Goal: Complete application form: Complete application form

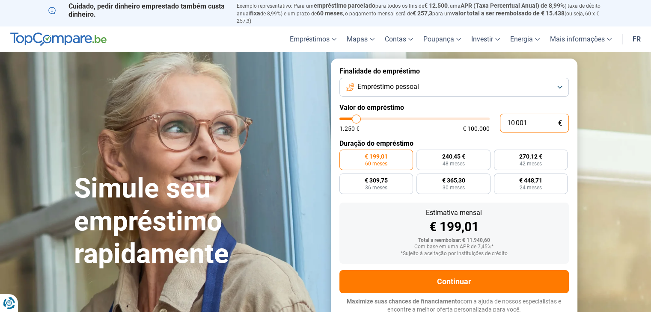
click at [549, 127] on input "10 001" at bounding box center [534, 123] width 69 height 19
type input "1 000"
type input "1250"
type input "100"
type input "1250"
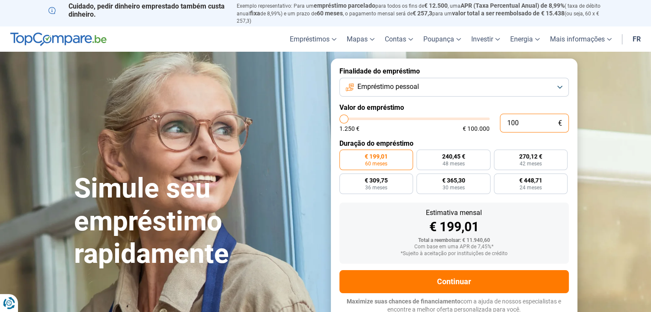
type input "10"
type input "1250"
type input "1"
type input "1250"
type input "0"
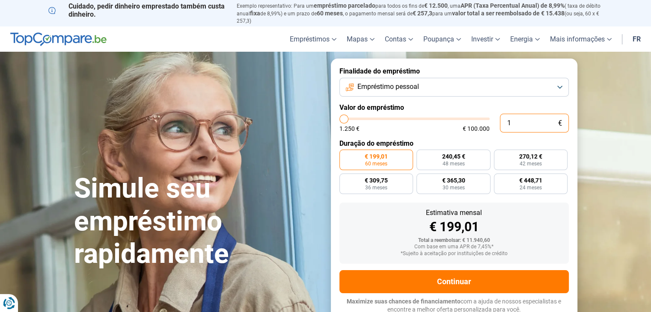
type input "1250"
type input "2"
type input "1250"
type input "25"
type input "1250"
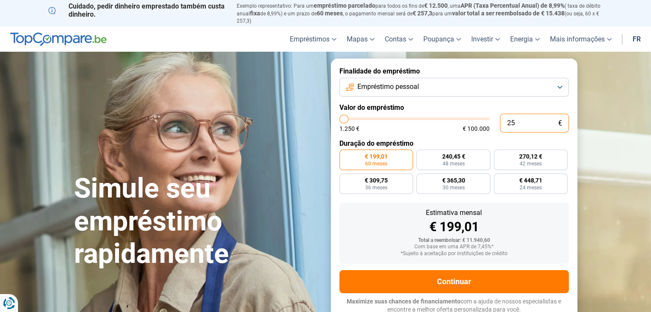
type input "250"
type input "1250"
type input "2 500"
type input "2500"
type input "25 000"
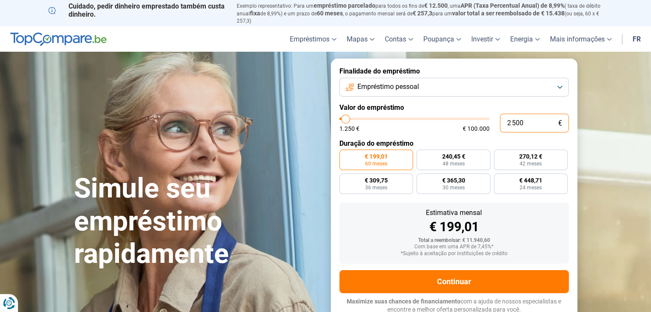
type input "25000"
radio input "false"
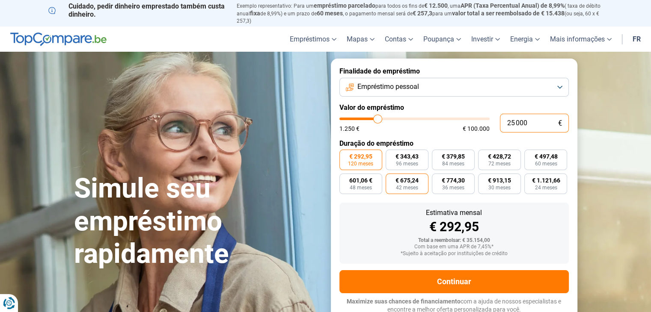
scroll to position [3, 0]
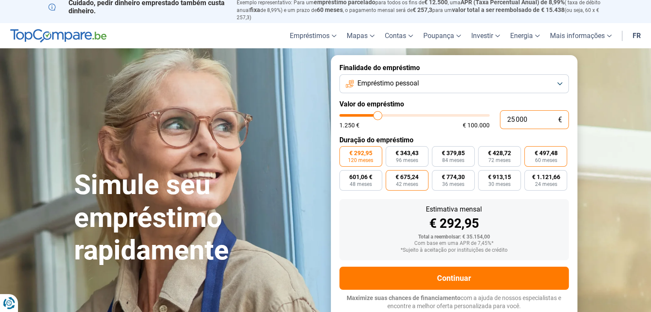
type input "25 000"
click at [546, 154] on font "€ 497,48" at bounding box center [545, 153] width 23 height 7
click at [530, 152] on input "€ 497,48 60 meses" at bounding box center [527, 149] width 6 height 6
radio input "true"
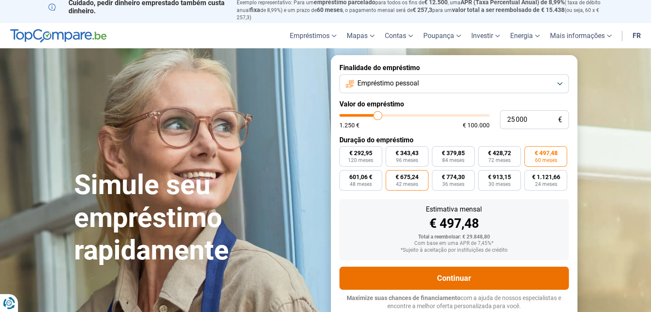
click at [429, 283] on button "Continuar" at bounding box center [453, 278] width 229 height 23
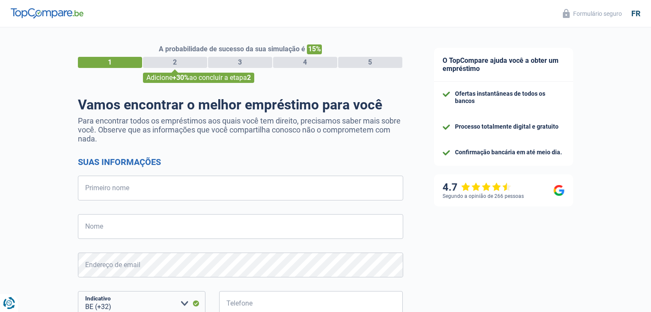
select select "32"
click at [273, 193] on input "Primeiro nome" at bounding box center [240, 188] width 325 height 25
type input "Denilson"
type input "[PERSON_NAME]"
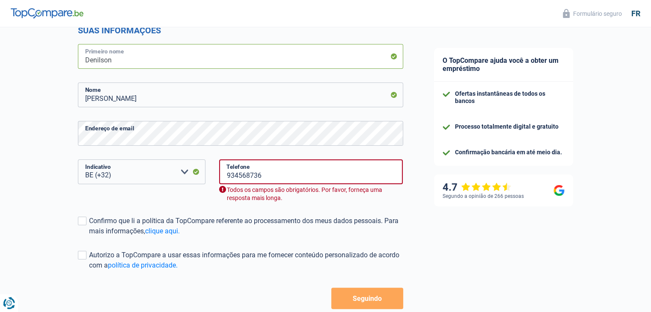
scroll to position [133, 0]
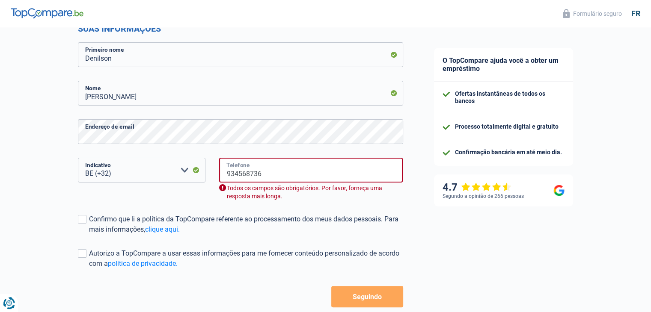
click at [328, 178] on input "934568736" at bounding box center [311, 170] width 184 height 25
type input "472428910"
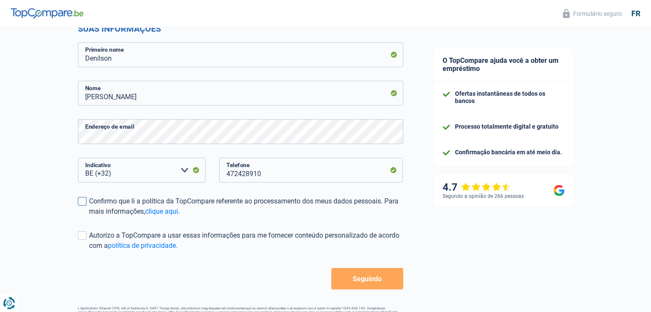
click at [84, 201] on span at bounding box center [82, 201] width 9 height 9
click at [89, 217] on input "Confirmo que li a política da TopCompare referente ao processamento dos meus da…" at bounding box center [89, 217] width 0 height 0
click at [83, 237] on span at bounding box center [82, 235] width 9 height 9
click at [89, 251] on input "Autorizo ​​a TopCompare a usar essas informações para me fornecer conteúdo pers…" at bounding box center [89, 251] width 0 height 0
click at [368, 279] on font "Seguindo" at bounding box center [367, 279] width 29 height 8
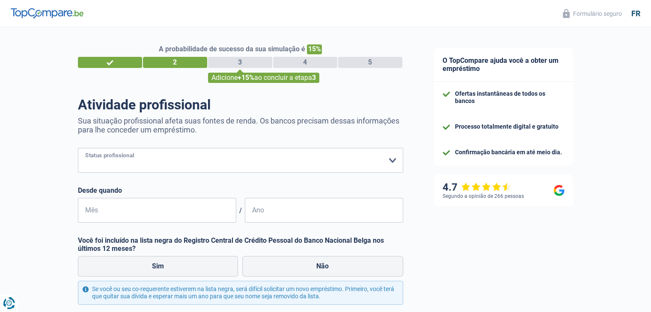
click at [312, 157] on select "Trabalhador Empregado privado Funcionário público Inválido Independente Aposent…" at bounding box center [240, 160] width 325 height 25
select select "worker"
click at [78, 148] on select "Trabalhador Empregado privado Funcionário público Inválido Independente Aposent…" at bounding box center [240, 160] width 325 height 25
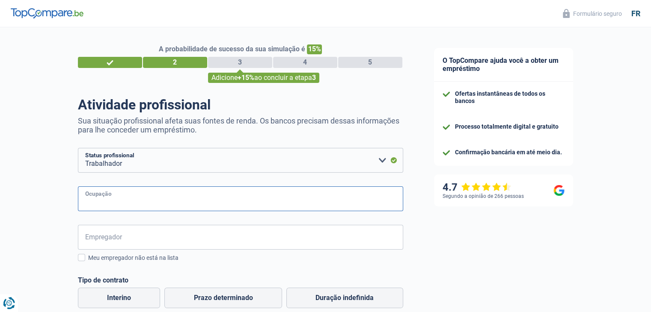
click at [222, 207] on input "Ocupação" at bounding box center [240, 199] width 325 height 25
type input "PIPE FITTER"
click at [196, 249] on input "Empregador" at bounding box center [240, 237] width 325 height 25
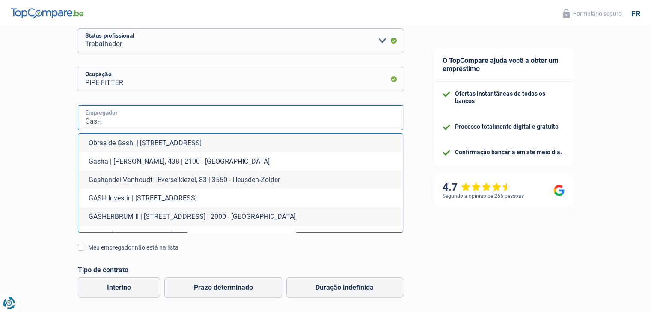
scroll to position [122, 0]
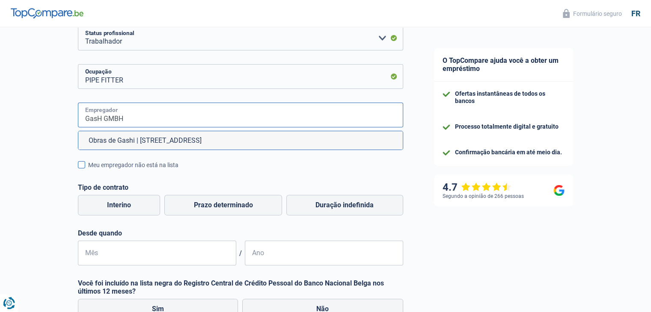
type input "GasH GMBH"
click at [83, 166] on span at bounding box center [81, 164] width 7 height 7
click at [88, 170] on input "Meu empregador não está na lista" at bounding box center [88, 170] width 0 height 0
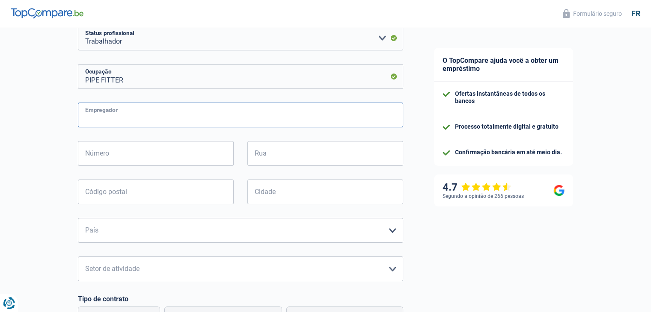
click at [125, 119] on input "Empregador" at bounding box center [240, 115] width 325 height 25
type input "GASH GMBH"
click at [119, 158] on input "Número" at bounding box center [156, 153] width 156 height 25
click at [0, 93] on div "A probabilidade de sucesso da sua simulação é 15% 1 2 3 4 5 Adicione +15% ao co…" at bounding box center [209, 222] width 418 height 640
click at [93, 156] on input "Número" at bounding box center [156, 153] width 156 height 25
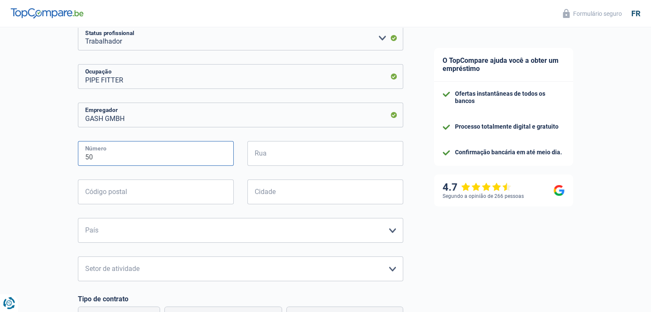
type input "50"
click at [281, 161] on input "Rua" at bounding box center [325, 153] width 156 height 25
click at [281, 154] on input "[GEOGRAPHIC_DATA]" at bounding box center [325, 153] width 156 height 25
type input "[GEOGRAPHIC_DATA]"
click at [144, 194] on input "Código postal" at bounding box center [156, 192] width 156 height 25
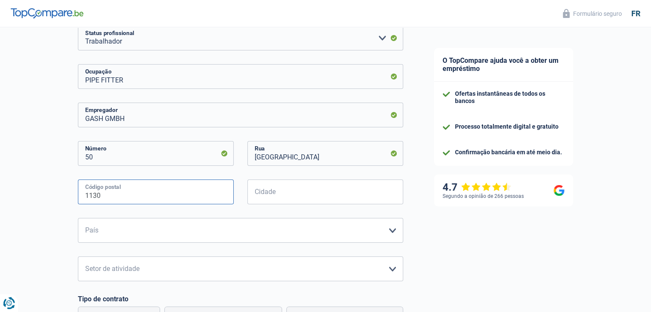
type input "1130"
click at [255, 196] on input "Cidade" at bounding box center [325, 192] width 156 height 25
type input "[GEOGRAPHIC_DATA]"
click at [202, 227] on select "[GEOGRAPHIC_DATA] [GEOGRAPHIC_DATA] [GEOGRAPHIC_DATA] [GEOGRAPHIC_DATA] [GEOGRA…" at bounding box center [240, 230] width 325 height 25
select select "BE"
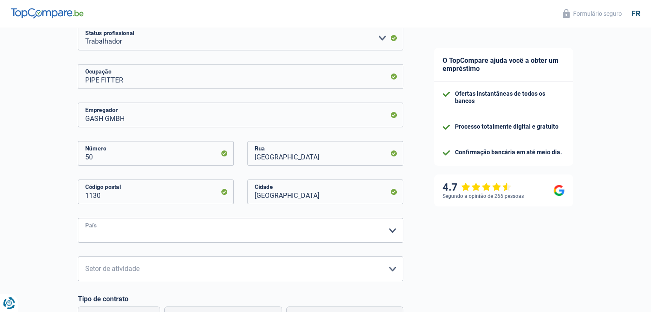
click at [78, 219] on select "[GEOGRAPHIC_DATA] [GEOGRAPHIC_DATA] [GEOGRAPHIC_DATA] [GEOGRAPHIC_DATA] [GEOGRA…" at bounding box center [240, 230] width 325 height 25
click at [174, 274] on select "Agricultura/Pesca Indústria Horeca Correio/Fitness/Táxi Construção Bancos/Segur…" at bounding box center [240, 269] width 325 height 25
select select "industry"
click at [78, 257] on select "Agricultura/Pesca Indústria Horeca Correio/Fitness/Táxi Construção Bancos/Segur…" at bounding box center [240, 269] width 325 height 25
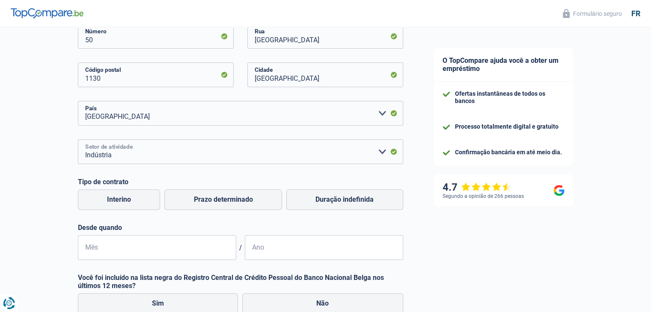
scroll to position [238, 0]
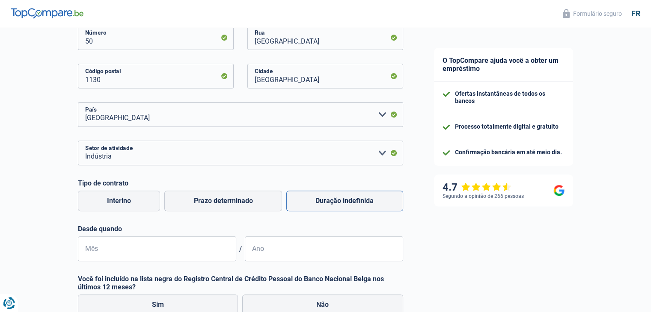
click at [362, 202] on font "Duração indefinida" at bounding box center [344, 201] width 58 height 8
click at [362, 202] on input "Duração indefinida" at bounding box center [344, 201] width 117 height 21
radio input "true"
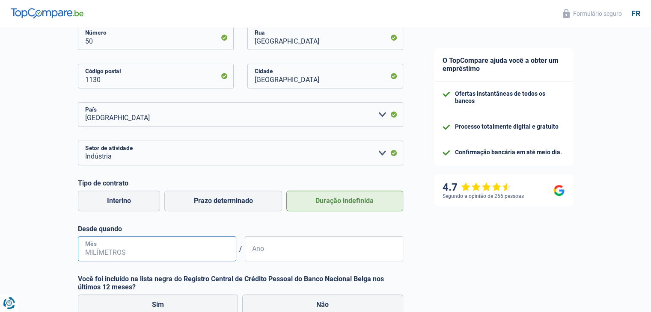
click at [142, 252] on input "Mês" at bounding box center [157, 249] width 158 height 25
type input "06"
type input "6"
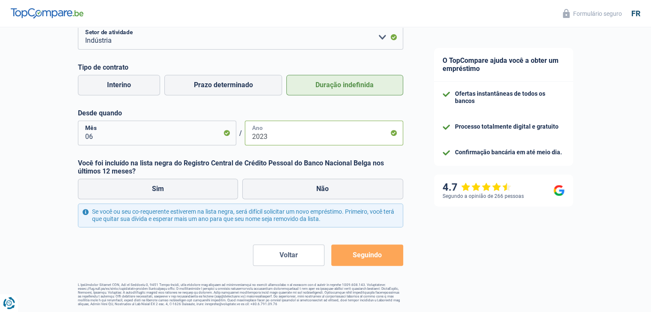
scroll to position [359, 0]
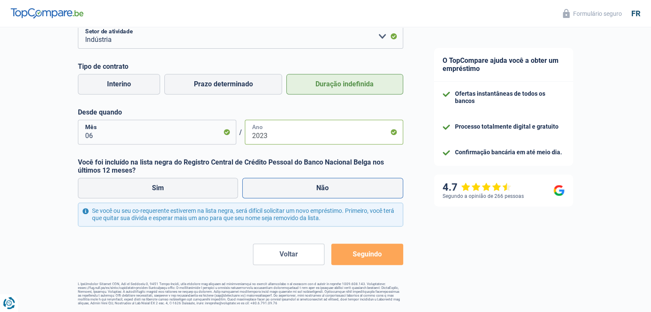
type input "2023"
click at [275, 180] on label "Não" at bounding box center [322, 188] width 161 height 21
click at [275, 180] on input "Não" at bounding box center [322, 188] width 161 height 21
radio input "true"
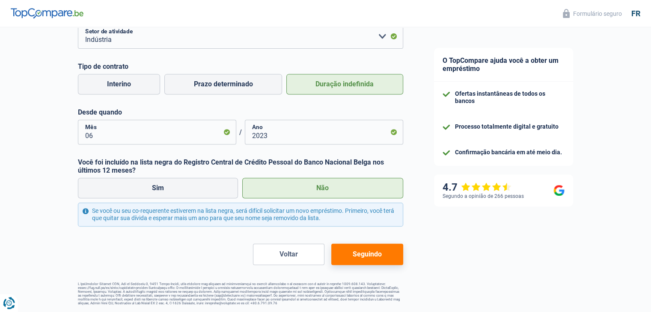
click at [381, 250] on font "Seguindo" at bounding box center [367, 254] width 29 height 8
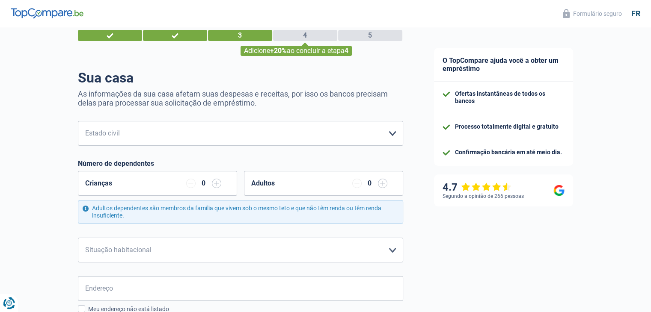
scroll to position [29, 0]
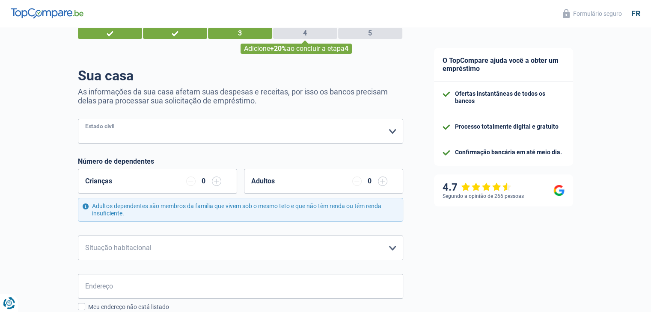
click at [310, 123] on select "Bacharel Noiva) Coabitante legal Divorciada) Viúvo Separados (de fato) Selecion…" at bounding box center [240, 131] width 325 height 25
select select "cohabitation"
click at [78, 119] on select "Bacharel Noiva) Coabitante legal Divorciada) Viúvo Separados (de fato) Selecion…" at bounding box center [240, 131] width 325 height 25
click at [219, 183] on input "button" at bounding box center [216, 181] width 9 height 9
click at [216, 181] on input "button" at bounding box center [216, 181] width 9 height 9
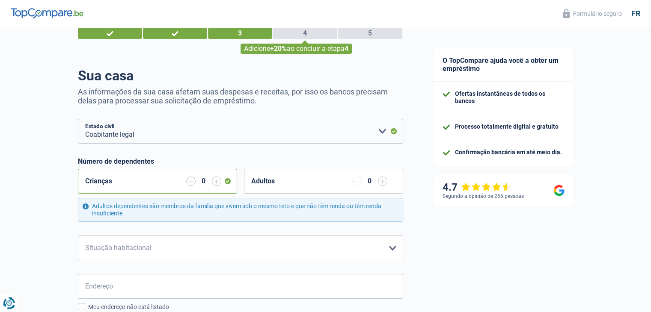
click at [204, 182] on font "0" at bounding box center [204, 181] width 4 height 8
click at [219, 181] on input "button" at bounding box center [216, 181] width 9 height 9
click at [207, 182] on div "0" at bounding box center [204, 181] width 8 height 7
click at [152, 183] on div "Crianças 0" at bounding box center [157, 181] width 159 height 25
click at [228, 181] on div "Crianças 0" at bounding box center [157, 181] width 159 height 25
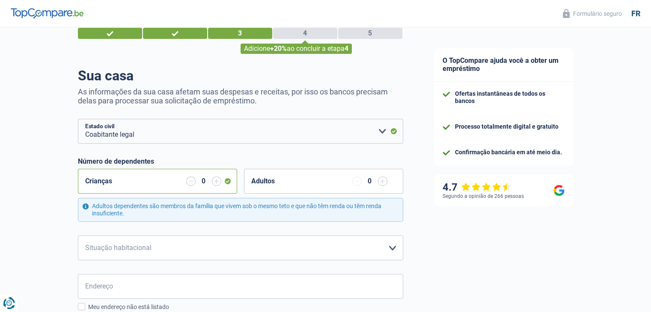
click at [214, 185] on input "button" at bounding box center [216, 181] width 9 height 9
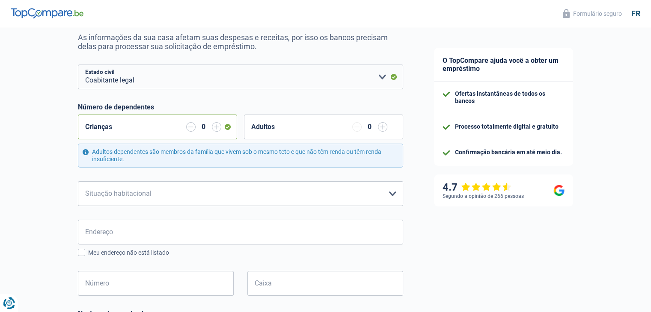
scroll to position [92, 0]
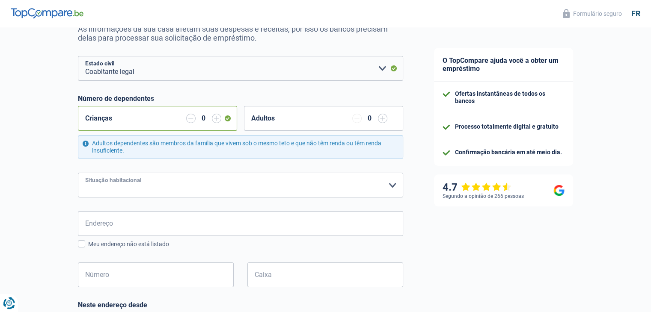
click at [330, 189] on select "Inquilino Proprietário com hipoteca Proprietário de casa sem hipoteca Ficar com…" at bounding box center [240, 185] width 325 height 25
select select "rents"
click at [78, 173] on select "Inquilino Proprietário com hipoteca Proprietário de casa sem hipoteca Ficar com…" at bounding box center [240, 185] width 325 height 25
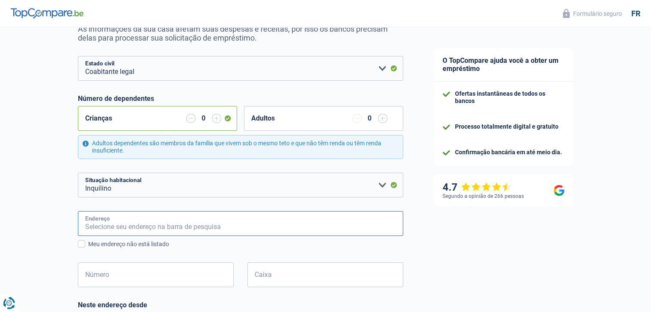
click at [215, 228] on input "Endereço" at bounding box center [240, 223] width 325 height 25
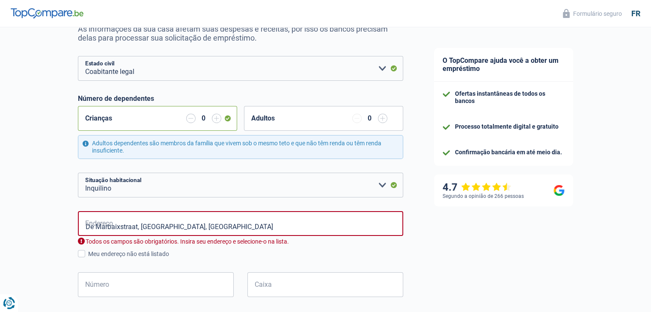
type input "[STREET_ADDRESS]"
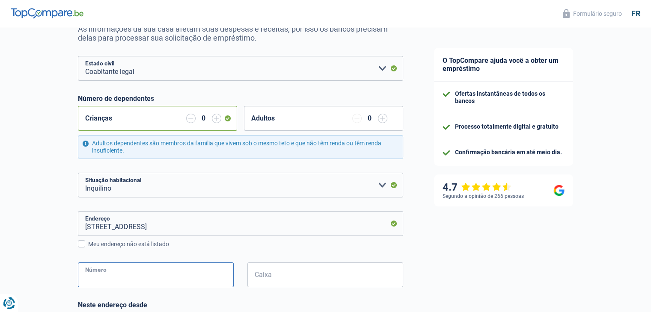
click at [193, 274] on input "Número" at bounding box center [156, 275] width 156 height 25
type input "2"
click at [282, 278] on input "Caixa" at bounding box center [325, 275] width 156 height 25
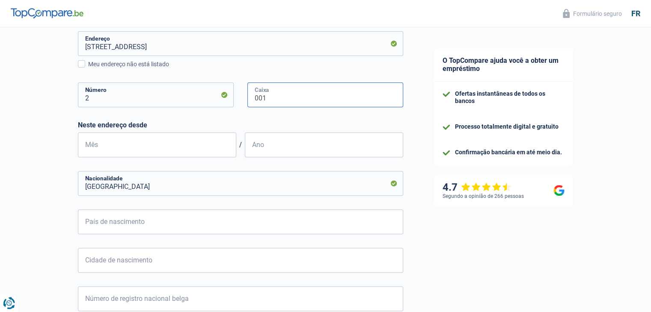
scroll to position [278, 0]
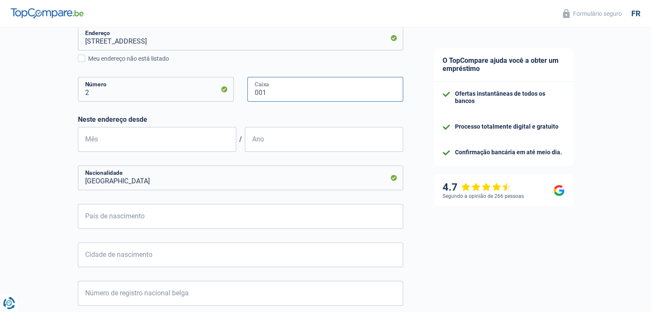
type input "001"
click at [171, 149] on input "Mês" at bounding box center [157, 139] width 158 height 25
type input "10"
type input "2023"
click at [154, 177] on input "[GEOGRAPHIC_DATA]" at bounding box center [240, 178] width 325 height 25
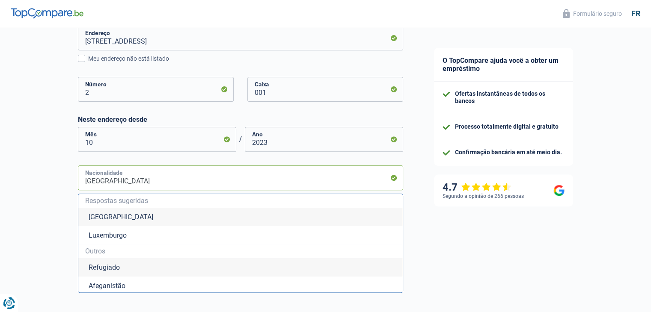
click at [154, 177] on input "[GEOGRAPHIC_DATA]" at bounding box center [240, 178] width 325 height 25
click at [47, 180] on div "A probabilidade de sucesso da sua simulação é 15% 1 2 3 4 5 Adicione +20% ao co…" at bounding box center [209, 121] width 418 height 751
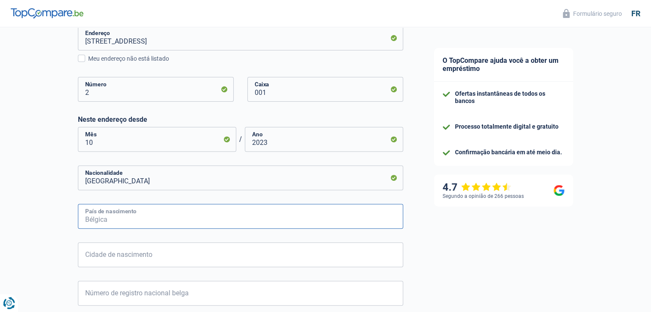
click at [128, 216] on input "País de nascimento" at bounding box center [240, 216] width 325 height 25
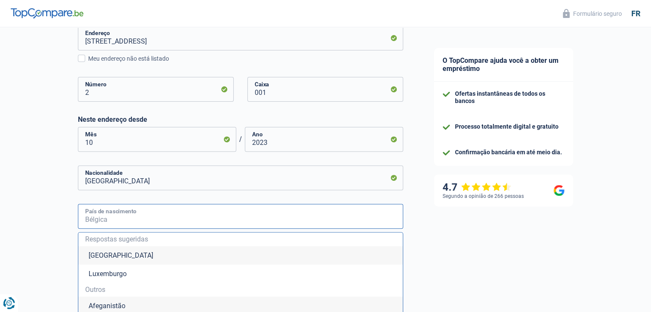
type input "P"
type input "O"
type input "[GEOGRAPHIC_DATA]"
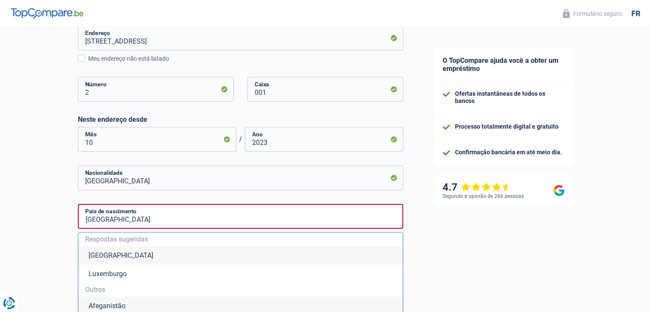
click at [479, 273] on div "O TopCompare ajuda você a obter um empréstimo Ofertas instantâneas de todos os …" at bounding box center [534, 122] width 233 height 744
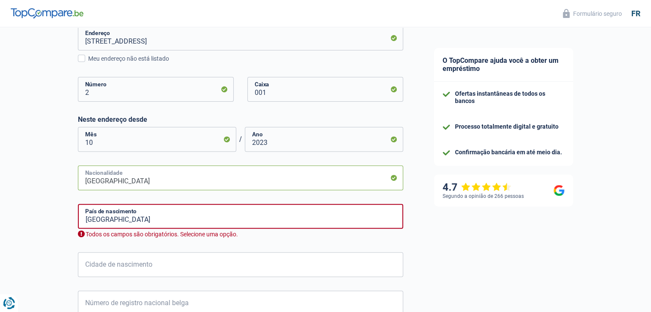
click at [120, 185] on input "[GEOGRAPHIC_DATA]" at bounding box center [240, 178] width 325 height 25
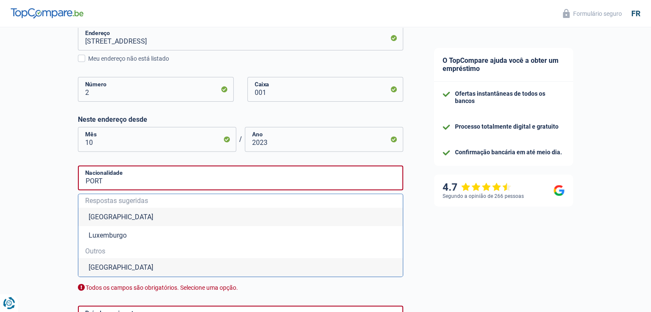
click at [101, 266] on font "[GEOGRAPHIC_DATA]" at bounding box center [121, 268] width 65 height 8
type input "[GEOGRAPHIC_DATA]"
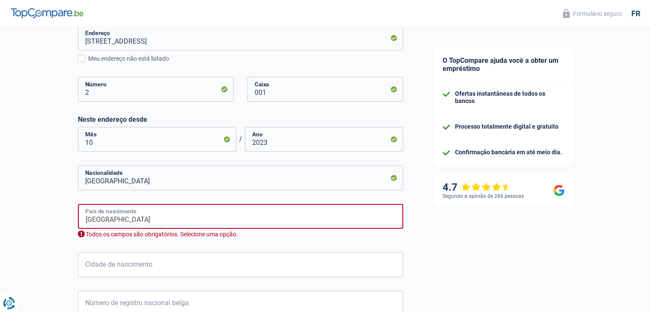
click at [151, 216] on input "[GEOGRAPHIC_DATA]" at bounding box center [240, 216] width 325 height 25
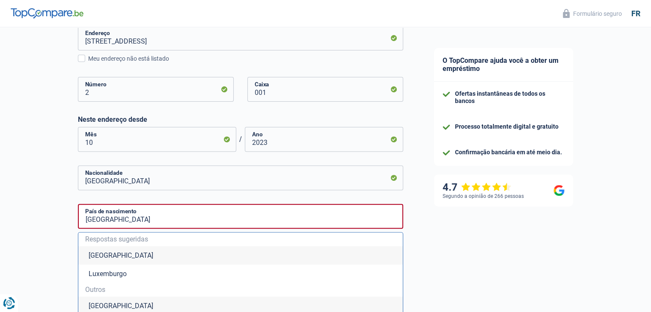
click at [127, 305] on li "[GEOGRAPHIC_DATA]" at bounding box center [240, 306] width 324 height 18
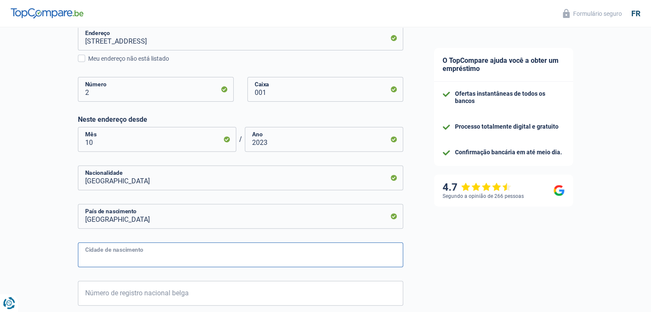
click at [167, 261] on input "Cidade de nascimento" at bounding box center [240, 255] width 325 height 25
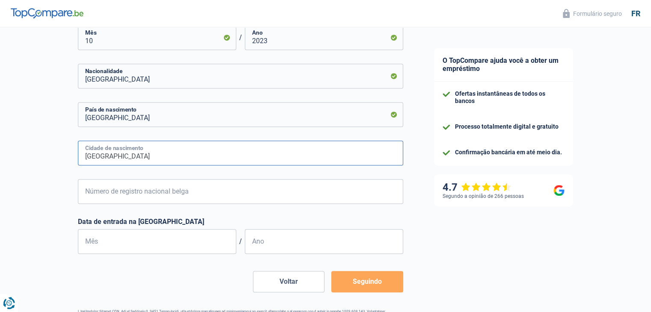
scroll to position [380, 0]
type input "[GEOGRAPHIC_DATA]"
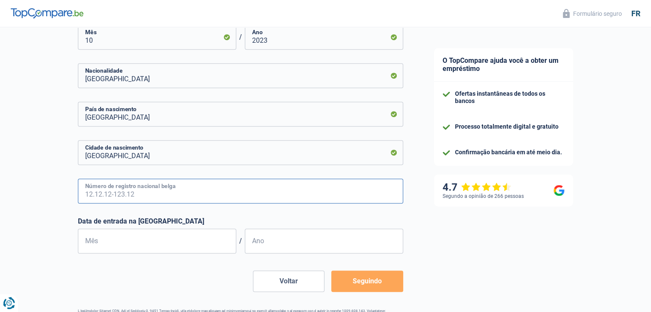
click at [298, 200] on input "Número de registro nacional belga" at bounding box center [240, 191] width 325 height 25
click at [241, 194] on input "Número de registro nacional belga" at bounding box center [240, 191] width 325 height 25
click at [236, 194] on input "Número de registro nacional belga" at bounding box center [240, 191] width 325 height 25
click at [86, 247] on input "Mês" at bounding box center [157, 241] width 158 height 25
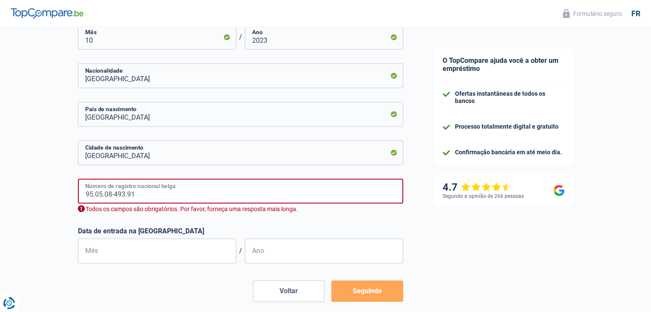
click at [92, 193] on input "95.05.08-493.91" at bounding box center [240, 191] width 325 height 25
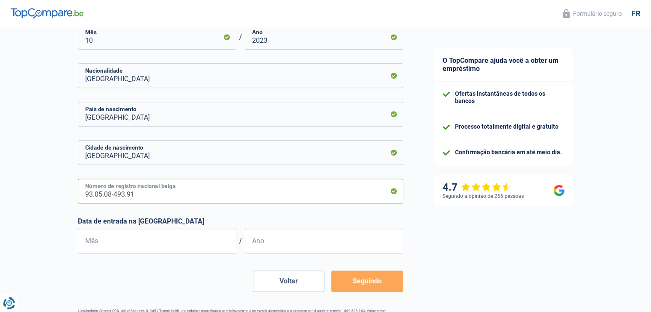
type input "93.05.08-493.91"
click at [118, 234] on input "Mês" at bounding box center [157, 241] width 158 height 25
type input "06"
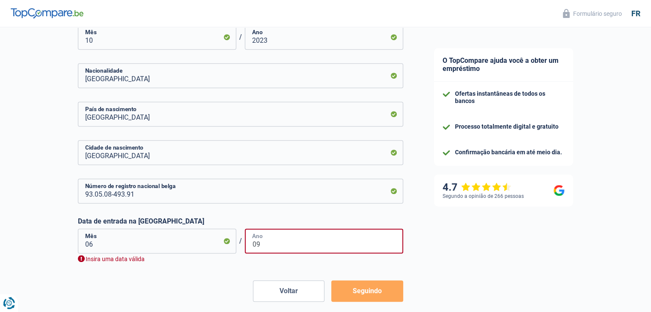
type input "09"
click at [106, 249] on input "06" at bounding box center [157, 241] width 158 height 25
type input "0"
type input "09"
type input "0"
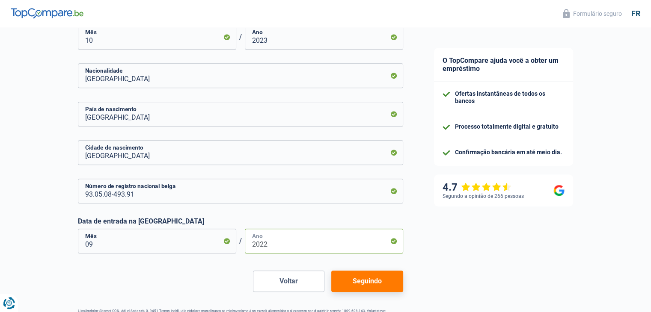
type input "2022"
click at [391, 283] on button "Seguindo" at bounding box center [366, 281] width 71 height 21
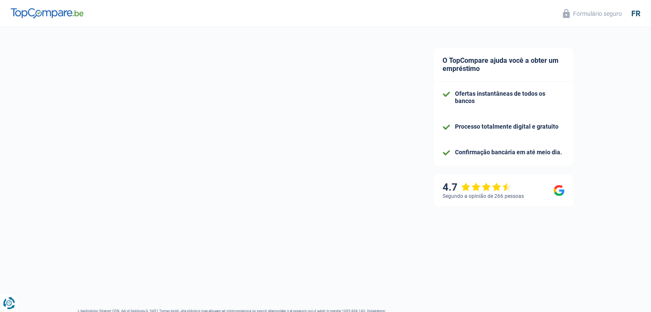
select select "familyAllowances"
select select "netSalary"
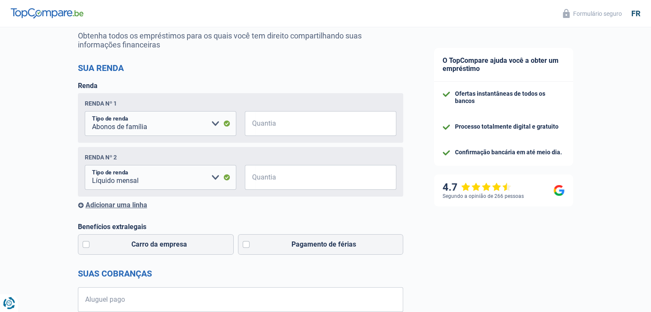
scroll to position [87, 0]
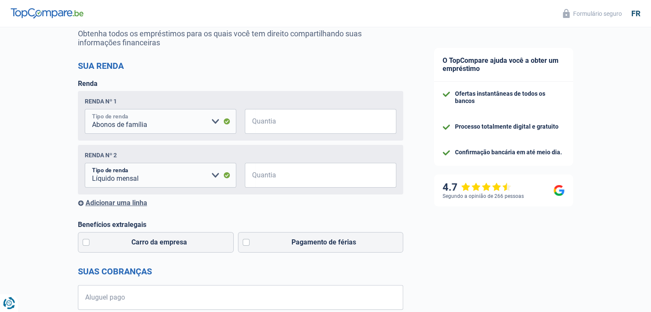
click at [212, 120] on select "Auxílio-invalidez Benefícios de desemprego Abonos de família Vales-refeição Sup…" at bounding box center [160, 121] width 151 height 25
click at [211, 124] on select "Auxílio-invalidez Benefícios de desemprego Abonos de família Vales-refeição Sup…" at bounding box center [160, 121] width 151 height 25
click at [217, 126] on select "Auxílio-invalidez Benefícios de desemprego Abonos de família Vales-refeição Sup…" at bounding box center [160, 121] width 151 height 25
select select "previousEmployerCompensation"
click at [85, 110] on select "Auxílio-invalidez Benefícios de desemprego Abonos de família Vales-refeição Sup…" at bounding box center [160, 121] width 151 height 25
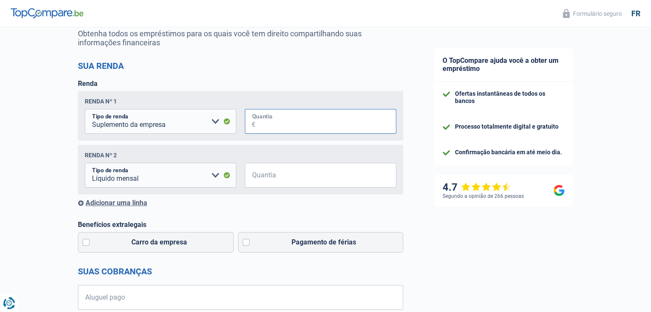
click at [305, 126] on input "Quantia" at bounding box center [325, 121] width 141 height 25
type input "1"
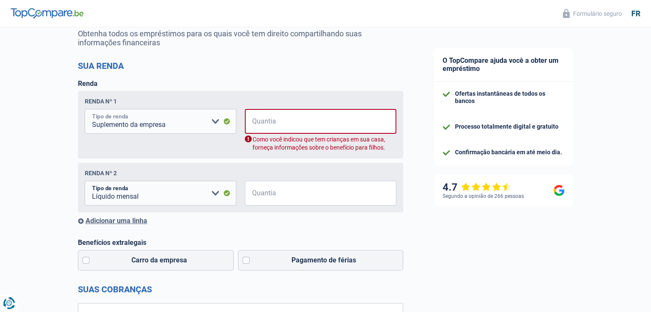
click at [215, 121] on select "Auxílio-invalidez Benefícios de desemprego Abonos de família Vales-refeição Sup…" at bounding box center [160, 121] width 151 height 25
select select "netSalary"
click at [85, 110] on select "Auxílio-invalidez Benefícios de desemprego Abonos de família Vales-refeição Sup…" at bounding box center [160, 121] width 151 height 25
click at [264, 121] on input "Quantia" at bounding box center [326, 121] width 140 height 25
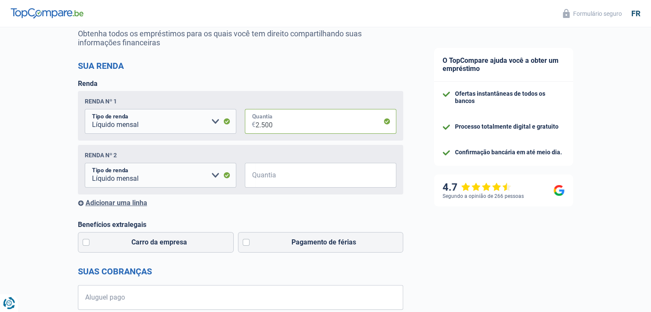
type input "2.500"
click at [214, 170] on select "Auxílio-invalidez Benefícios de desemprego Abonos de família Vales-refeição Sup…" at bounding box center [160, 175] width 151 height 25
click at [218, 176] on select "Auxílio-invalidez Benefícios de desemprego Abonos de família Vales-refeição Sup…" at bounding box center [160, 175] width 151 height 25
select select "previousEmployerCompensation"
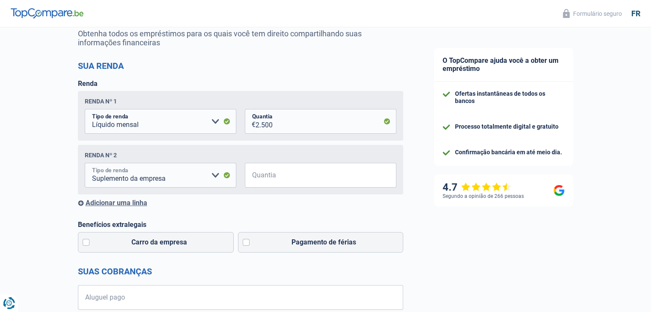
click at [85, 164] on select "Auxílio-invalidez Benefícios de desemprego Abonos de família Vales-refeição Sup…" at bounding box center [160, 175] width 151 height 25
click at [301, 172] on input "Quantia" at bounding box center [325, 175] width 141 height 25
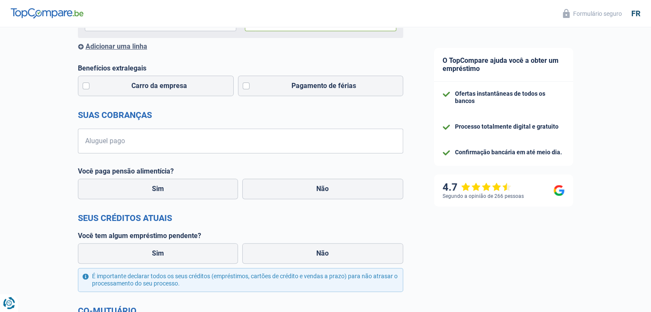
scroll to position [245, 0]
type input "1.000"
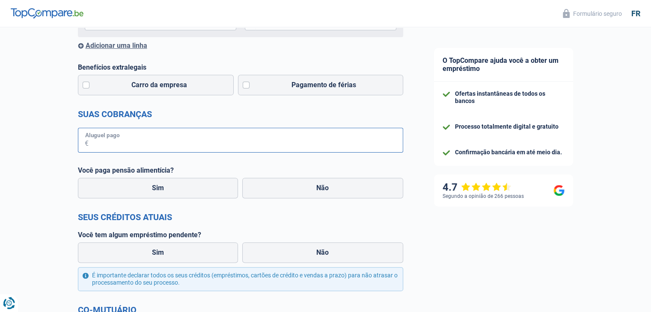
click at [169, 148] on input "Aluguel pago" at bounding box center [246, 140] width 314 height 25
click at [309, 187] on label "Não" at bounding box center [322, 188] width 161 height 21
click at [309, 187] on input "Não" at bounding box center [322, 188] width 161 height 21
radio input "true"
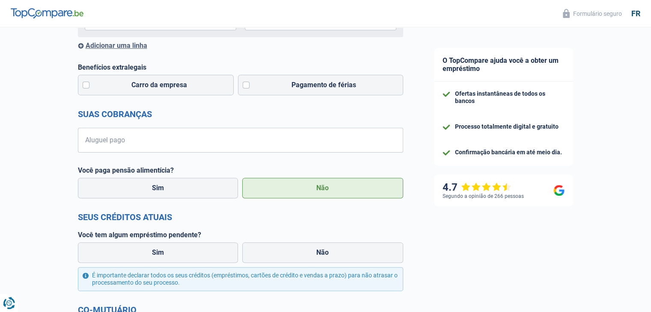
select select "familyAllowances"
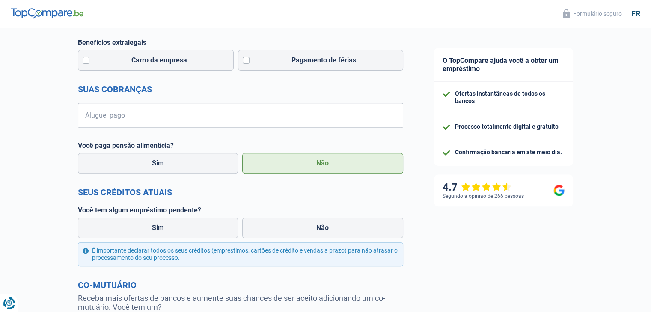
scroll to position [330, 0]
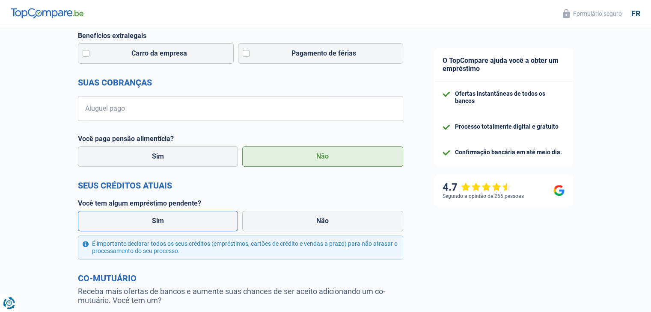
click at [183, 216] on label "Sim" at bounding box center [158, 221] width 160 height 21
click at [183, 216] on input "Sim" at bounding box center [158, 221] width 160 height 21
radio input "true"
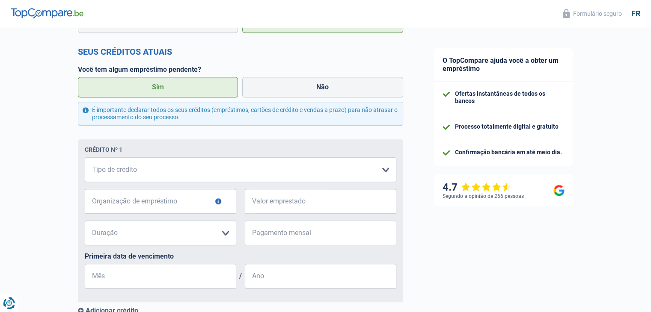
scroll to position [472, 0]
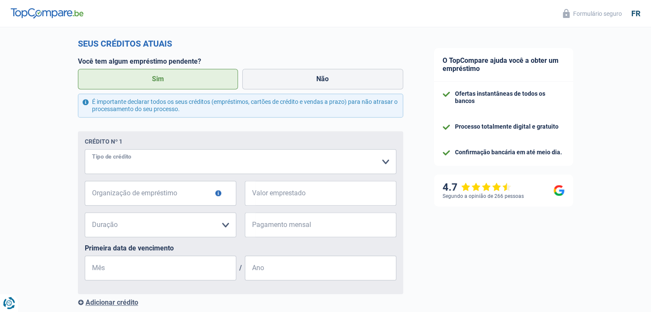
click at [297, 163] on select "Cartão ou linha de crédito Hipoteca Venda a prestações Empréstimo parcelado Emp…" at bounding box center [240, 161] width 311 height 25
select select "carLoan"
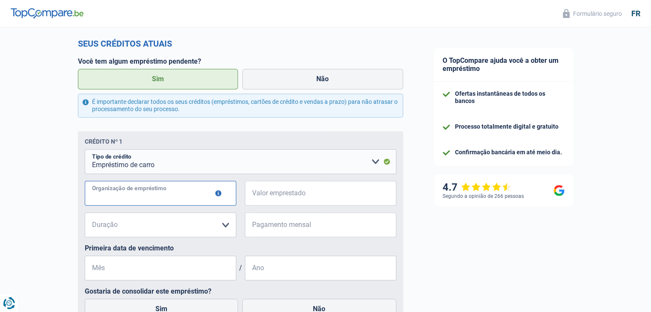
click at [159, 196] on input "Organização de empréstimo" at bounding box center [160, 193] width 151 height 25
type input "CETELEM"
click at [273, 201] on input "Valor emprestado" at bounding box center [325, 193] width 141 height 25
type input "30.464"
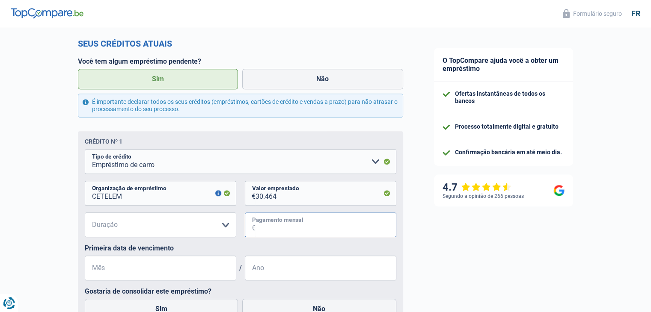
click at [260, 226] on input "Pagamento mensal" at bounding box center [325, 225] width 141 height 25
click at [222, 225] on select "12 meses 18 meses 24 meses 30 mois 36 mois 42 mois 48 mois 60 mois 72 mois 84 m…" at bounding box center [160, 225] width 151 height 25
select select "48"
click at [85, 214] on select "12 meses 18 meses 24 meses 30 mois 36 mois 42 mois 48 mois 60 mois 72 mois 84 m…" at bounding box center [160, 225] width 151 height 25
click at [272, 228] on input "Pagamento mensal" at bounding box center [325, 225] width 141 height 25
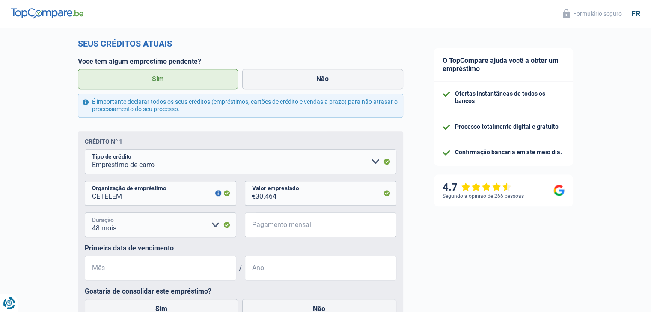
click at [218, 223] on select "12 meses 18 meses 24 meses 30 mois 36 mois 42 mois 48 mois 60 mois 72 mois 84 m…" at bounding box center [160, 225] width 151 height 25
click at [85, 214] on select "12 meses 18 meses 24 meses 30 mois 36 mois 42 mois 48 mois 60 mois 72 mois 84 m…" at bounding box center [160, 225] width 151 height 25
click at [355, 230] on input "Pagamento mensal" at bounding box center [325, 225] width 141 height 25
type input "612"
click at [142, 269] on input "Mês" at bounding box center [160, 268] width 151 height 25
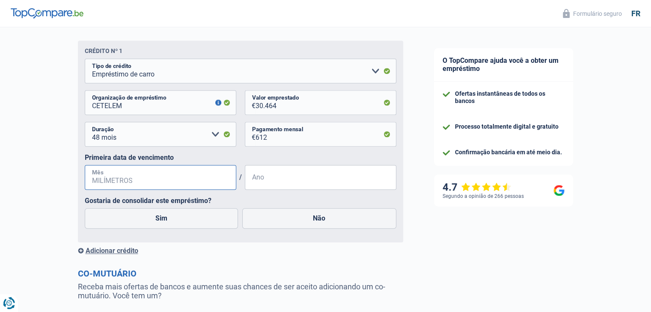
scroll to position [562, 0]
type input "12"
type input "2"
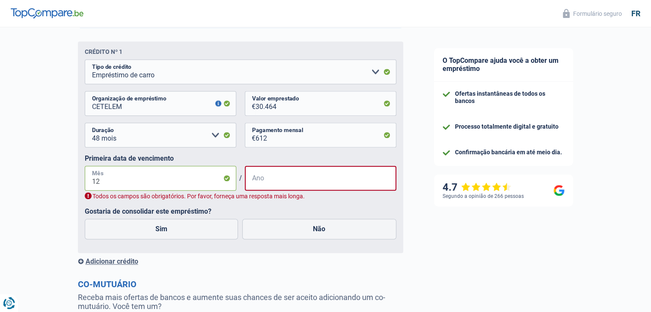
click at [115, 187] on input "12" at bounding box center [160, 178] width 151 height 25
type input "1"
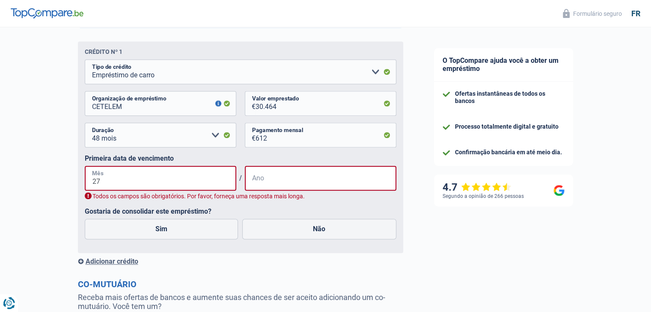
type input "27"
click at [274, 170] on input "Ano" at bounding box center [320, 178] width 151 height 25
type input "20"
click at [175, 191] on input "27" at bounding box center [160, 178] width 151 height 25
type input "2"
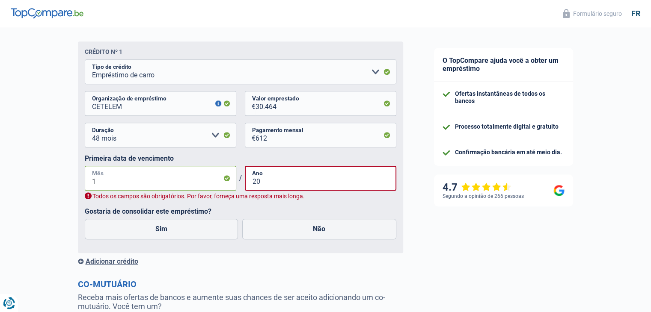
type input "12"
type input "2029"
click at [106, 183] on input "12" at bounding box center [160, 178] width 151 height 25
type input "1"
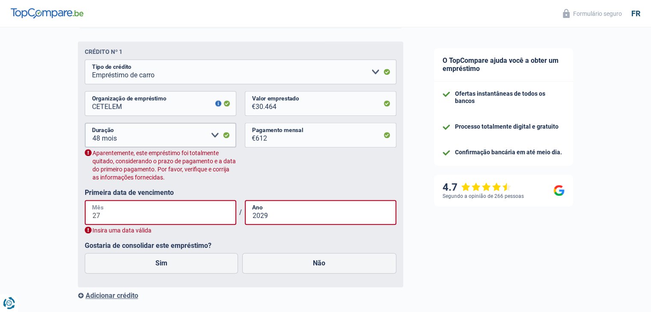
type input "27"
click at [282, 225] on input "2029" at bounding box center [320, 212] width 151 height 25
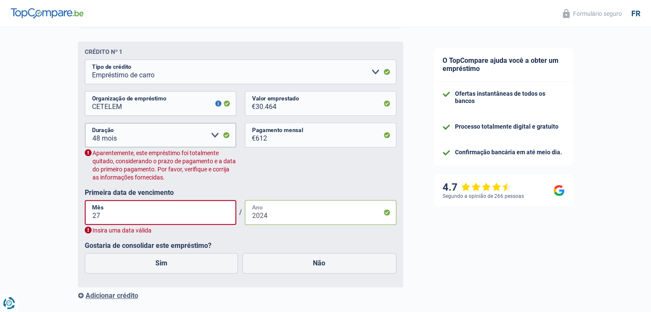
type input "2024"
click at [287, 108] on input "30.464" at bounding box center [325, 103] width 141 height 25
type input "3.046"
select select
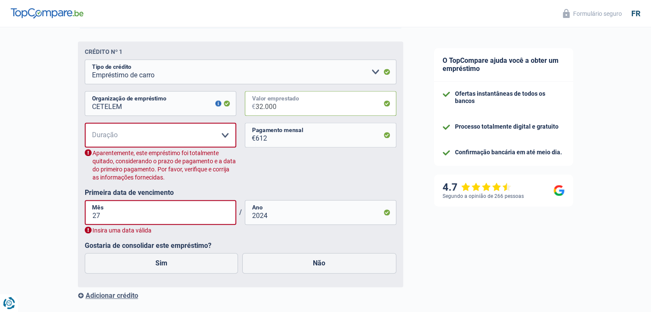
type input "32.000"
click at [195, 146] on select "12 meses 18 meses 24 meses 30 mois 36 mois 42 mois 48 mois 60 mois 72 mois 84 m…" at bounding box center [160, 135] width 151 height 25
click at [279, 144] on input "612" at bounding box center [325, 135] width 141 height 25
type input "613"
click at [137, 137] on select "12 meses 18 meses 24 meses 30 mois 36 mois 42 mois 48 mois 60 mois 72 mois 84 m…" at bounding box center [160, 135] width 151 height 25
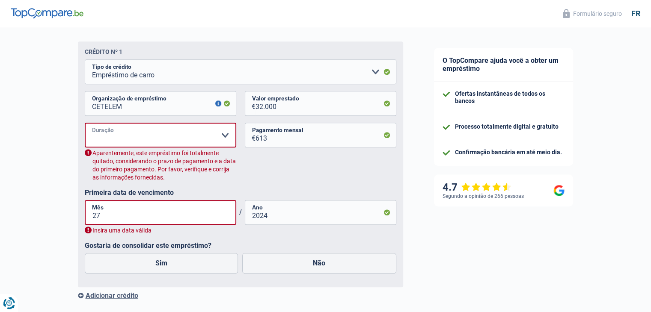
select select "60"
click at [85, 125] on select "12 meses 18 meses 24 meses 30 mois 36 mois 42 mois 48 mois 60 mois 72 mois 84 m…" at bounding box center [160, 135] width 151 height 25
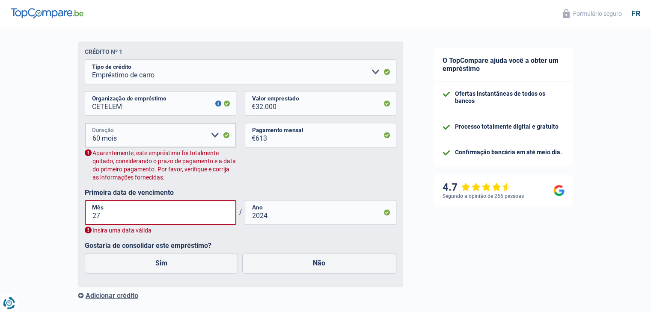
click at [100, 141] on select "12 meses 18 meses 24 meses 30 mois 36 mois 42 mois 48 mois 60 mois 72 mois 84 m…" at bounding box center [160, 135] width 151 height 25
click at [85, 125] on select "12 meses 18 meses 24 meses 30 mois 36 mois 42 mois 48 mois 60 mois 72 mois 84 m…" at bounding box center [160, 135] width 151 height 25
click at [169, 270] on label "Sim" at bounding box center [162, 263] width 154 height 21
click at [169, 270] on input "Sim" at bounding box center [162, 263] width 154 height 21
radio input "true"
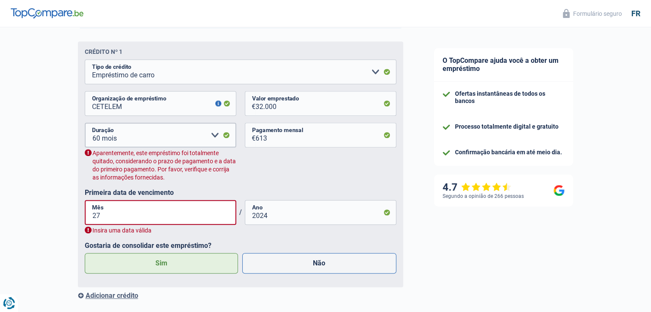
click at [281, 267] on label "Não" at bounding box center [319, 263] width 154 height 21
click at [281, 267] on input "Não" at bounding box center [319, 263] width 154 height 21
radio input "true"
radio input "false"
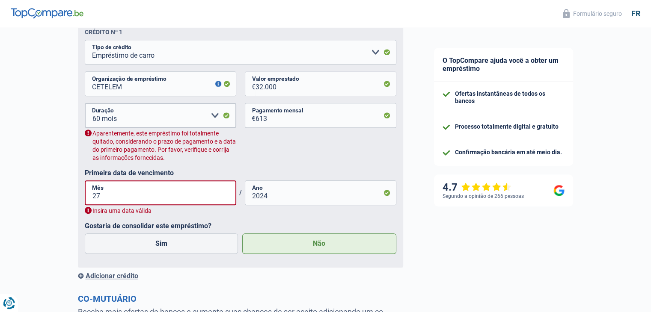
scroll to position [634, 0]
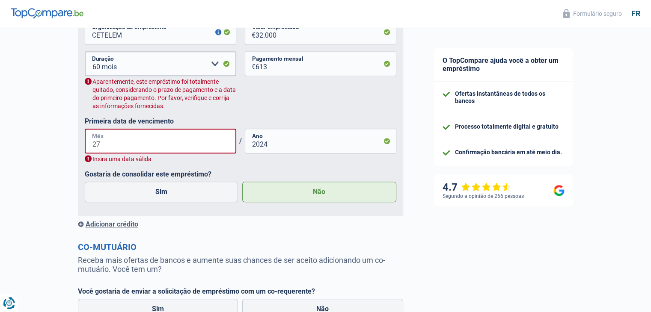
click at [160, 153] on input "27" at bounding box center [160, 141] width 151 height 25
type input "2"
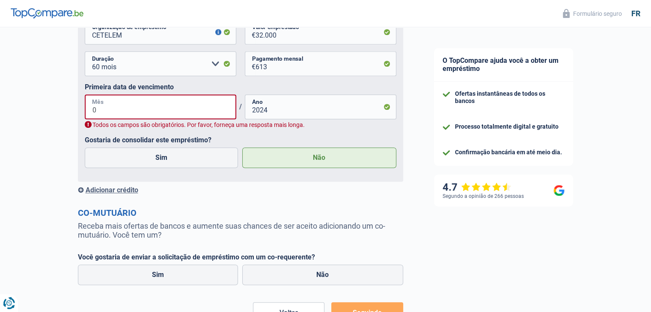
type input "07"
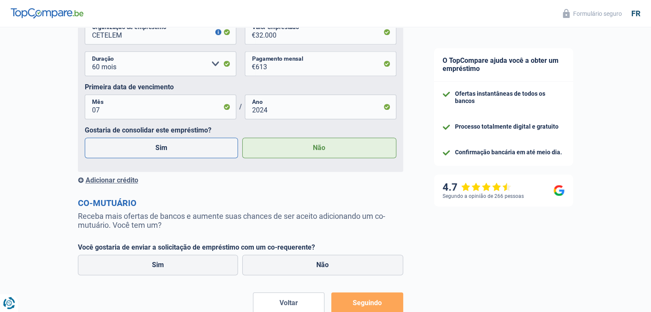
click at [193, 145] on label "Sim" at bounding box center [162, 148] width 154 height 21
click at [193, 145] on input "Sim" at bounding box center [162, 148] width 154 height 21
radio input "true"
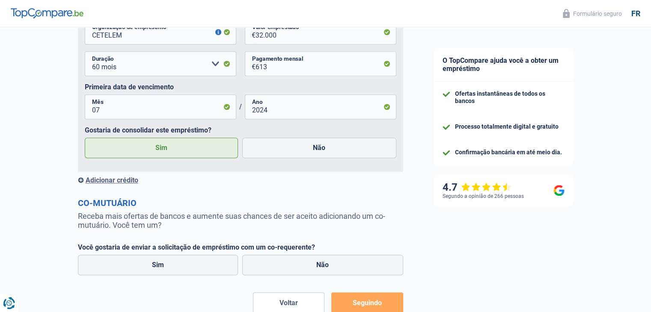
radio input "false"
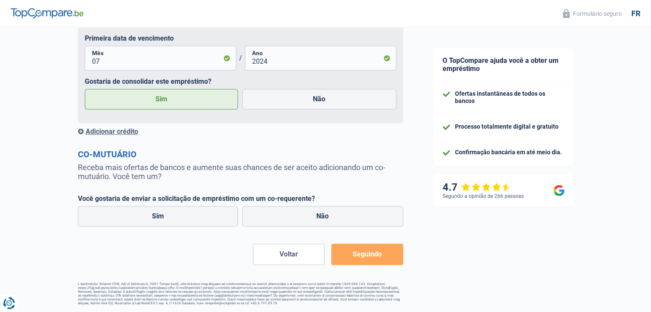
scroll to position [689, 0]
click at [184, 215] on label "Sim" at bounding box center [158, 216] width 160 height 21
click at [184, 215] on input "Sim" at bounding box center [158, 216] width 160 height 21
radio input "true"
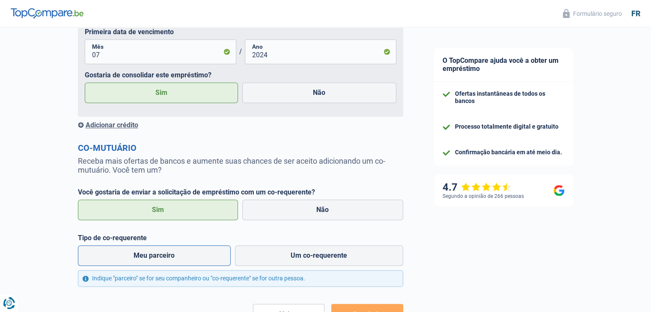
click at [174, 260] on font "Meu parceiro" at bounding box center [153, 256] width 41 height 8
click at [174, 260] on input "Meu parceiro" at bounding box center [154, 256] width 153 height 21
radio input "true"
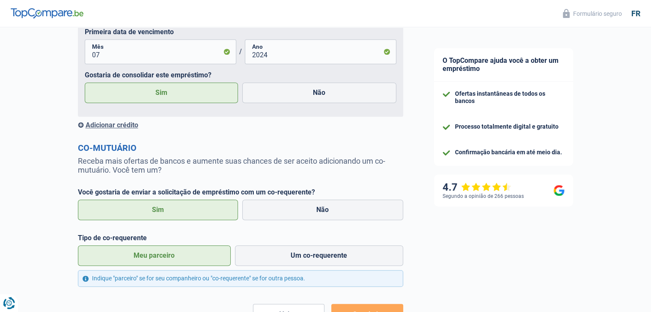
scroll to position [756, 0]
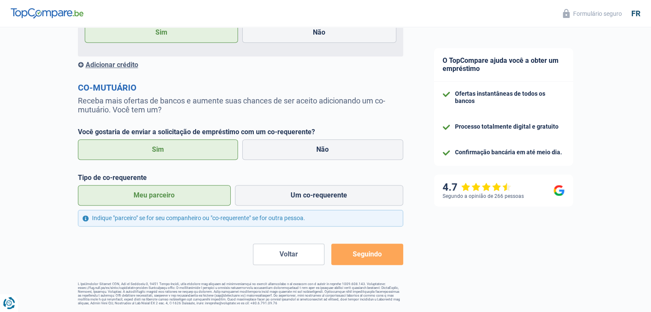
click at [371, 252] on font "Seguindo" at bounding box center [367, 254] width 29 height 8
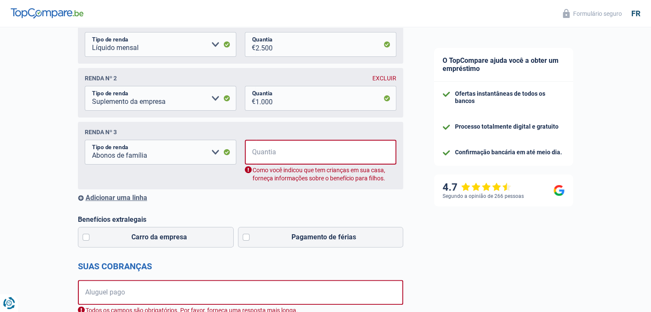
scroll to position [138, 0]
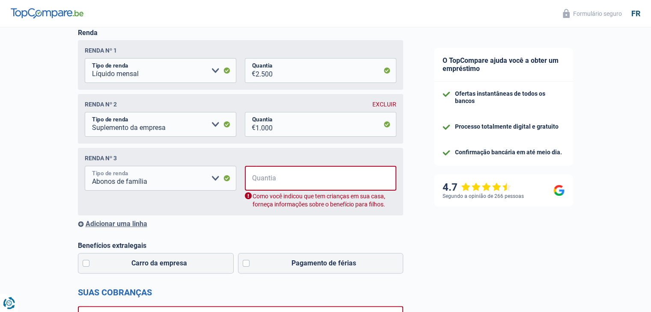
click at [216, 182] on select "Auxílio-invalidez Benefícios de desemprego Abonos de família Vales-refeição Sup…" at bounding box center [160, 178] width 151 height 25
click at [389, 106] on font "EXCLUIR" at bounding box center [384, 104] width 24 height 7
select select "familyAllowances"
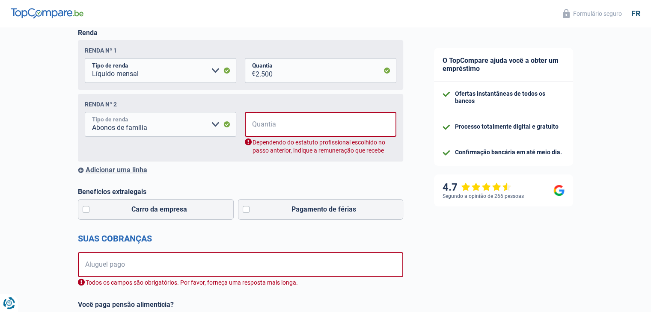
click at [214, 127] on select "Auxílio-invalidez Benefícios de desemprego Abonos de família Vales-refeição Sup…" at bounding box center [160, 124] width 151 height 25
select select "previousEmployerCompensation"
click at [85, 113] on select "Auxílio-invalidez Benefícios de desemprego Abonos de família Vales-refeição Sup…" at bounding box center [160, 124] width 151 height 25
click at [297, 128] on input "Quantia" at bounding box center [326, 124] width 140 height 25
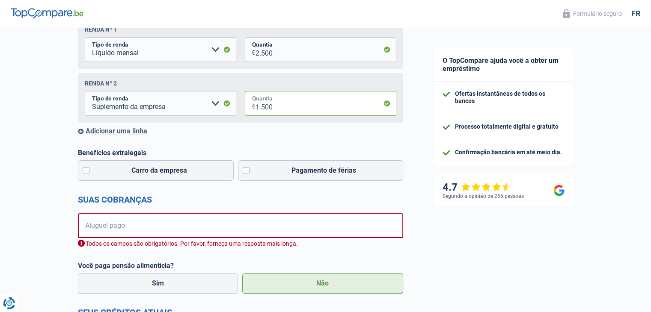
scroll to position [160, 0]
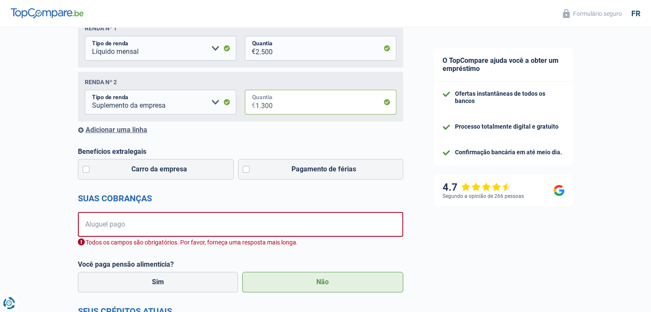
type input "1.300"
click at [222, 224] on input "Aluguel pago" at bounding box center [246, 224] width 314 height 25
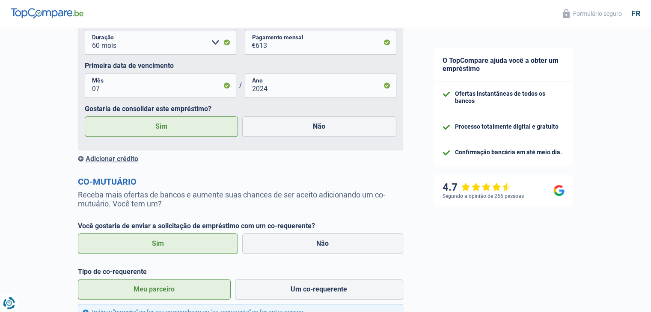
scroll to position [701, 0]
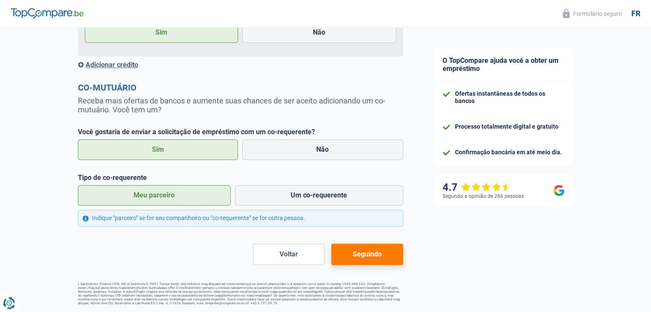
type input "300"
click at [388, 255] on button "Seguindo" at bounding box center [366, 254] width 71 height 21
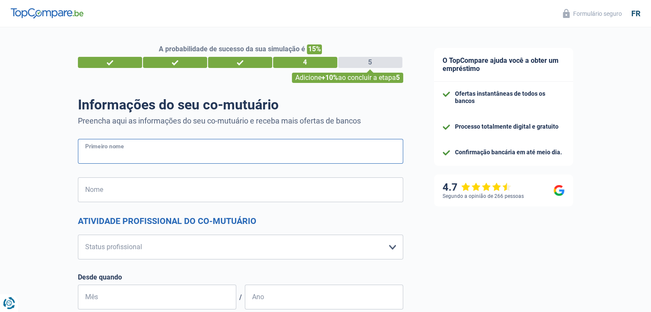
click at [272, 151] on input "Primeiro nome" at bounding box center [240, 151] width 325 height 25
type input "[PERSON_NAME]"
click at [213, 197] on input "Nome" at bounding box center [240, 190] width 325 height 25
type input "[PERSON_NAME]"
click at [190, 245] on select "Trabalhador Empregado privado Funcionário público Inválido Independente Aposent…" at bounding box center [240, 247] width 325 height 25
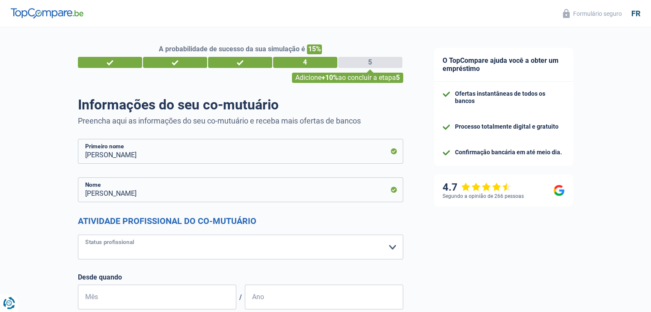
select select "worker"
click at [78, 235] on select "Trabalhador Empregado privado Funcionário público Inválido Independente Aposent…" at bounding box center [240, 247] width 325 height 25
select select "netSalary"
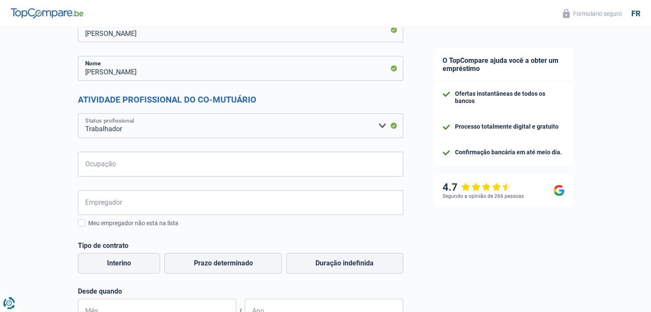
scroll to position [132, 0]
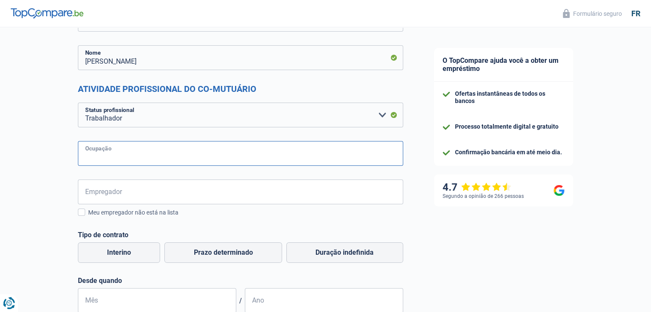
click at [231, 154] on input "Ocupação" at bounding box center [240, 153] width 325 height 25
click at [185, 157] on input "Ocupação" at bounding box center [240, 153] width 325 height 25
paste input "winkel exploitant"
type input "winkel exploitant"
click at [133, 196] on input "Empregador" at bounding box center [240, 192] width 325 height 25
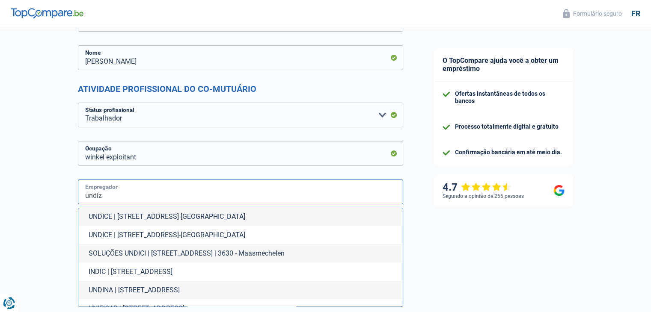
scroll to position [0, 0]
type input "undiz"
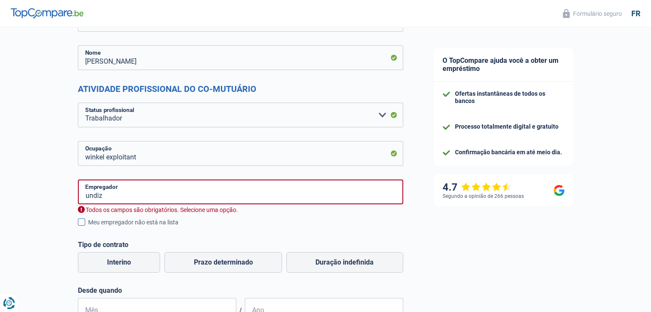
click at [80, 222] on span at bounding box center [81, 222] width 7 height 7
click at [88, 227] on input "Meu empregador não está na lista" at bounding box center [88, 227] width 0 height 0
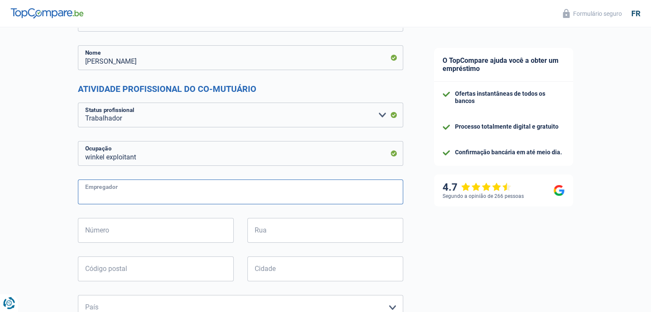
click at [166, 196] on input "Empregador" at bounding box center [240, 192] width 325 height 25
type input "u"
type input "Undiz"
click at [144, 229] on input "Número" at bounding box center [156, 230] width 156 height 25
type input "5"
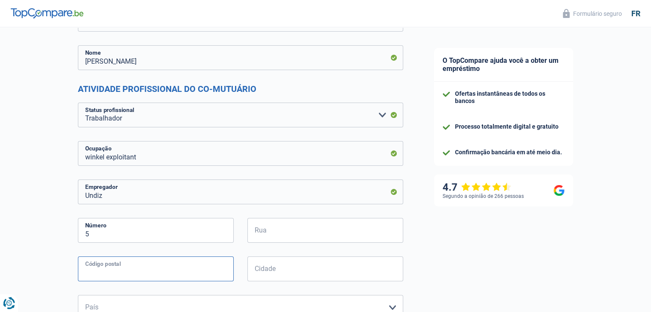
click at [223, 276] on input "Código postal" at bounding box center [156, 269] width 156 height 25
type input "2110"
click at [298, 201] on input "Undiz" at bounding box center [240, 192] width 325 height 25
click at [305, 245] on div "Rua Todos os campos são obrigatórios. Por favor, forneça uma resposta mais long…" at bounding box center [324, 237] width 169 height 39
click at [288, 228] on input "Rua" at bounding box center [325, 230] width 156 height 25
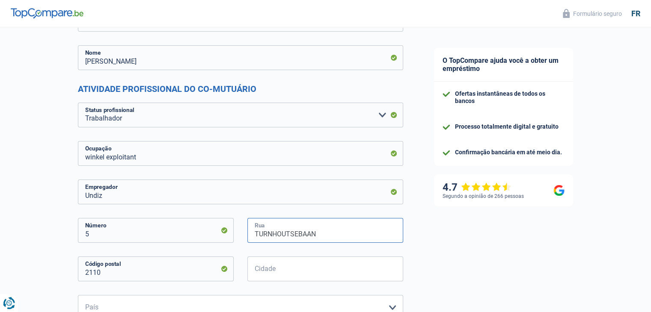
type input "TURNHOUTSEBAAN"
click at [269, 273] on input "Cidade" at bounding box center [325, 269] width 156 height 25
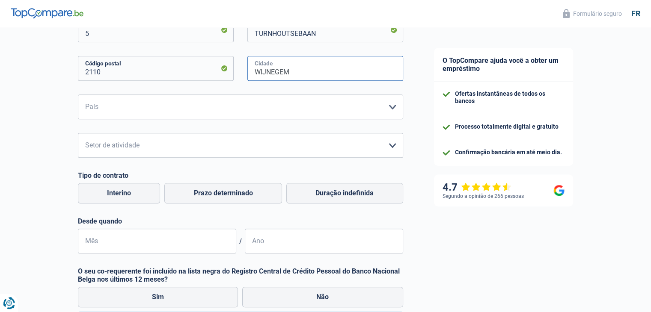
scroll to position [324, 0]
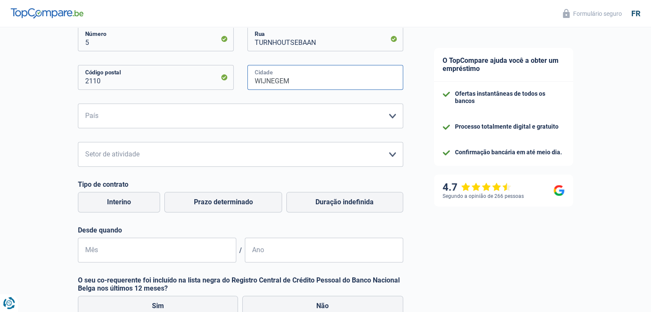
type input "WIJNEGEM"
click at [390, 122] on select "[GEOGRAPHIC_DATA] [GEOGRAPHIC_DATA] [GEOGRAPHIC_DATA] [GEOGRAPHIC_DATA] [GEOGRA…" at bounding box center [240, 116] width 325 height 25
select select "BE"
click at [78, 104] on select "[GEOGRAPHIC_DATA] [GEOGRAPHIC_DATA] [GEOGRAPHIC_DATA] [GEOGRAPHIC_DATA] [GEOGRA…" at bounding box center [240, 116] width 325 height 25
click at [291, 160] on select "Agricultura/Pesca Indústria Horeca Correio/Fitness/Táxi Construção Bancos/Segur…" at bounding box center [240, 154] width 325 height 25
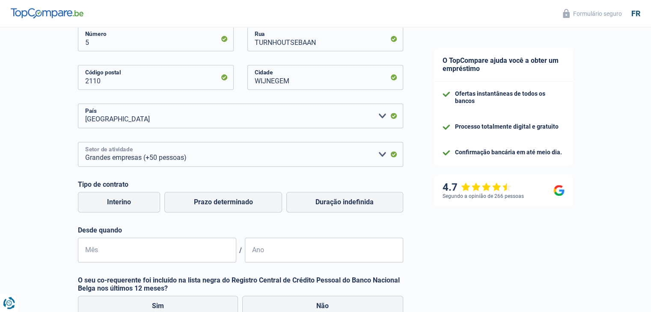
click at [200, 165] on select "Agricultura/Pesca Indústria Horeca Correio/Fitness/Táxi Construção Bancos/Segur…" at bounding box center [240, 154] width 325 height 25
select select "otherInstitutions"
click at [78, 142] on select "Agricultura/Pesca Indústria Horeca Correio/Fitness/Táxi Construção Bancos/Segur…" at bounding box center [240, 154] width 325 height 25
click at [146, 258] on input "Mês" at bounding box center [157, 250] width 158 height 25
click at [252, 204] on font "Prazo determinado" at bounding box center [223, 202] width 59 height 8
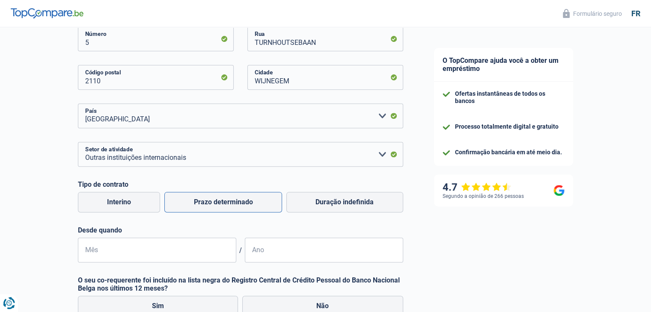
click at [252, 204] on input "Prazo determinado" at bounding box center [223, 202] width 118 height 21
radio input "true"
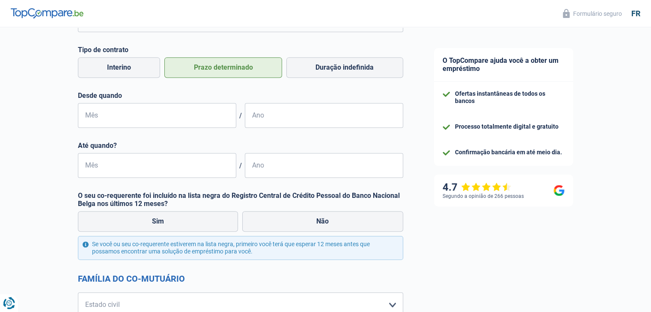
scroll to position [484, 0]
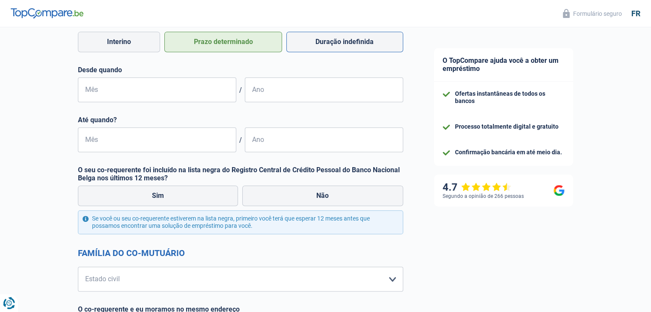
click at [358, 38] on font "Duração indefinida" at bounding box center [344, 42] width 58 height 8
click at [358, 38] on input "Duração indefinida" at bounding box center [344, 42] width 117 height 21
radio input "true"
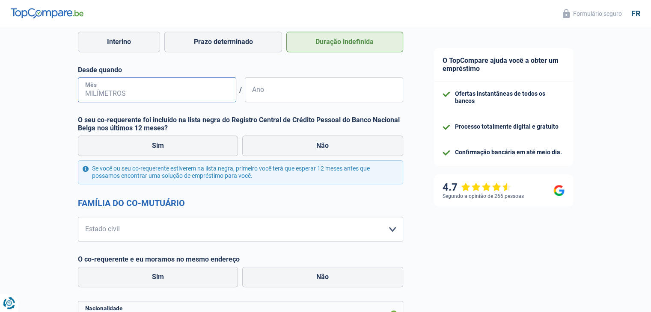
click at [138, 89] on input "Mês" at bounding box center [157, 89] width 158 height 25
click at [136, 89] on input "08" at bounding box center [157, 89] width 158 height 25
type input "0"
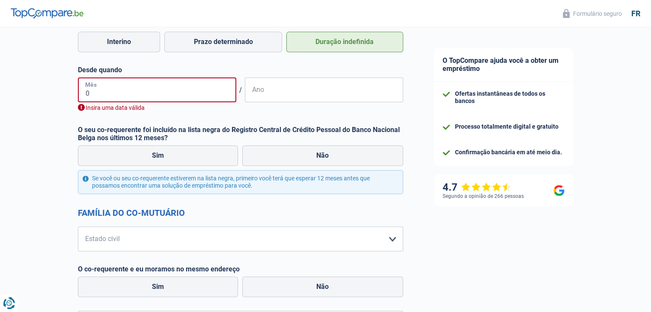
type input "03"
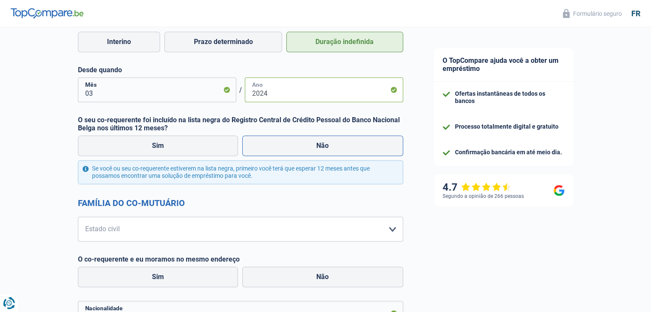
type input "2024"
click at [329, 145] on label "Não" at bounding box center [322, 146] width 161 height 21
click at [329, 145] on input "Não" at bounding box center [322, 146] width 161 height 21
radio input "true"
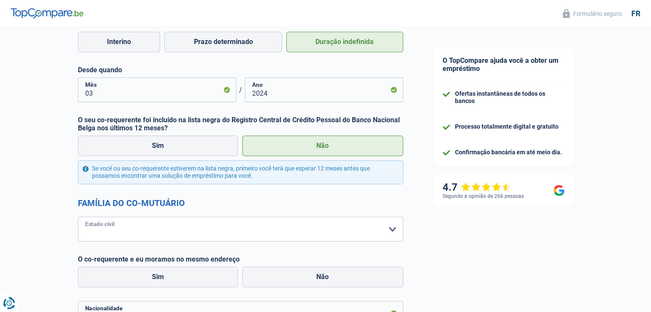
click at [175, 233] on select "Bacharel Noiva) Coabitante legal Divorciada) Viúvo Separados (de fato) Selecion…" at bounding box center [240, 229] width 325 height 25
select select "cohabitation"
click at [78, 217] on select "Bacharel Noiva) Coabitante legal Divorciada) Viúvo Separados (de fato) Selecion…" at bounding box center [240, 229] width 325 height 25
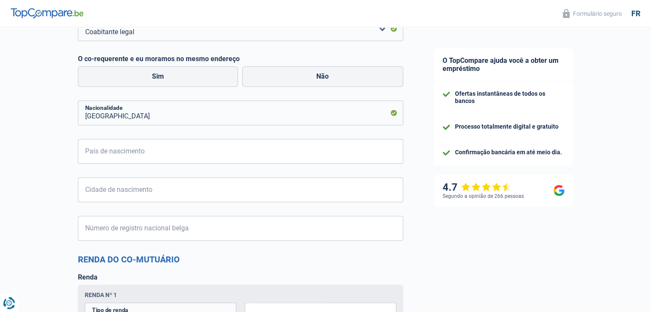
scroll to position [691, 0]
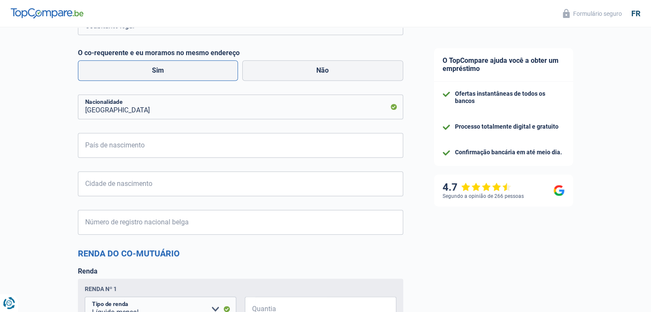
click at [142, 74] on label "Sim" at bounding box center [158, 70] width 160 height 21
click at [142, 74] on input "Sim" at bounding box center [158, 70] width 160 height 21
radio input "true"
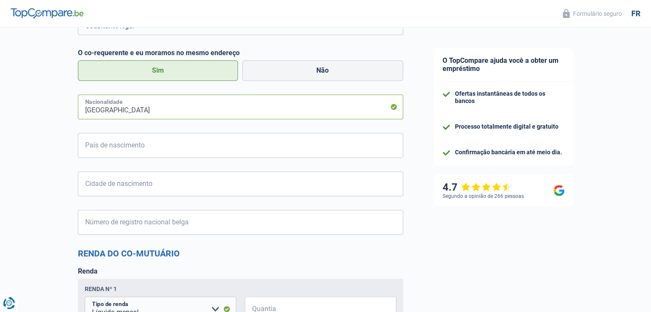
click at [180, 108] on input "[GEOGRAPHIC_DATA]" at bounding box center [240, 107] width 325 height 25
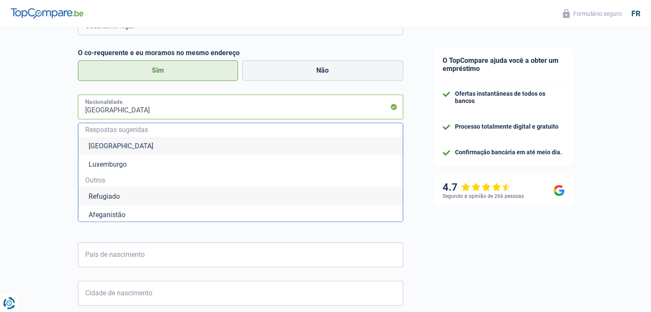
type input "Belgiqu"
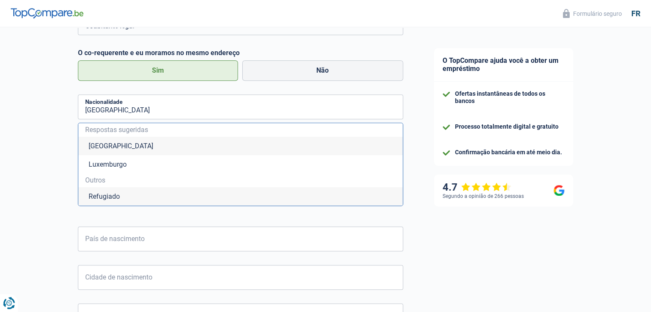
click at [31, 137] on div "A probabilidade de sucesso da sua simulação é 15% 1 2 3 4 5 Adicione +10% ao co…" at bounding box center [209, 3] width 418 height 1341
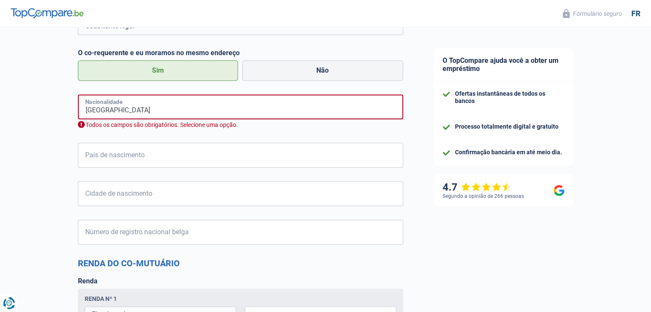
click at [139, 108] on input "[GEOGRAPHIC_DATA]" at bounding box center [240, 107] width 325 height 25
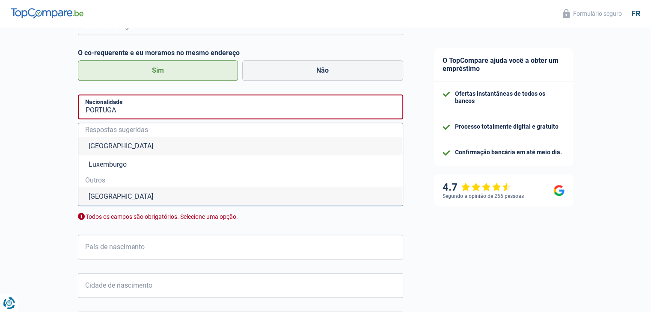
click at [145, 193] on li "[GEOGRAPHIC_DATA]" at bounding box center [240, 196] width 324 height 18
type input "[GEOGRAPHIC_DATA]"
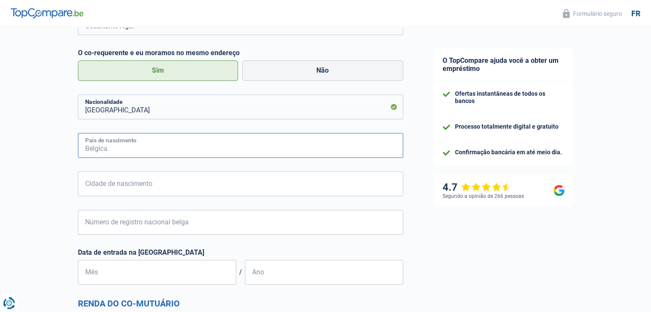
click at [115, 148] on input "País de nascimento" at bounding box center [240, 145] width 325 height 25
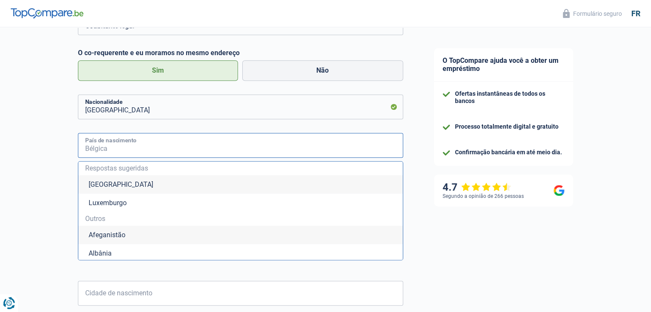
type input "[GEOGRAPHIC_DATA]"
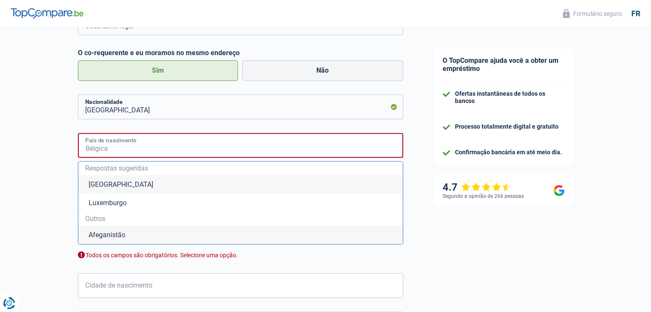
type input "[GEOGRAPHIC_DATA]"
click at [21, 182] on div "A probabilidade de sucesso da sua simulação é 15% 1 2 3 4 5 Adicione +10% ao co…" at bounding box center [209, 32] width 418 height 1399
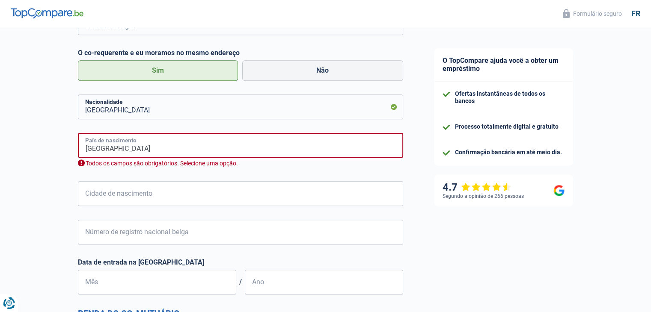
click at [148, 154] on input "[GEOGRAPHIC_DATA]" at bounding box center [240, 145] width 325 height 25
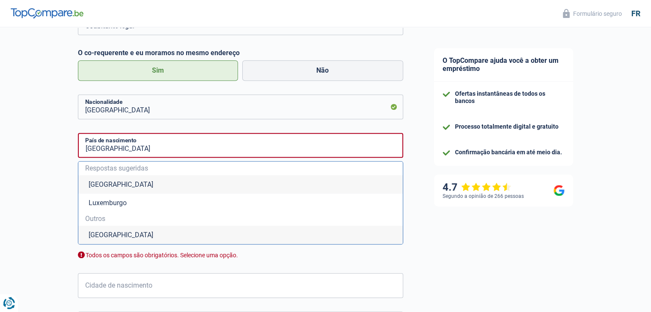
click at [101, 235] on font "[GEOGRAPHIC_DATA]" at bounding box center [121, 235] width 65 height 8
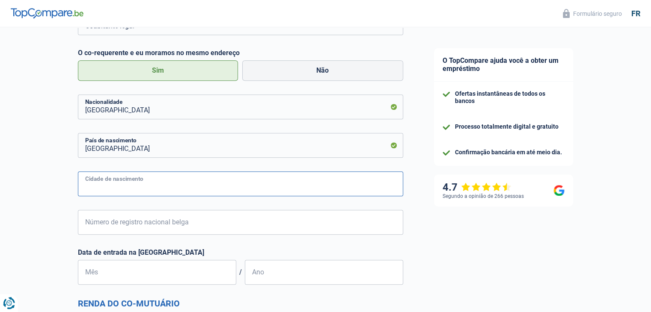
click at [129, 187] on input "Cidade de nascimento" at bounding box center [240, 184] width 325 height 25
type input "Matozinhos"
click at [135, 227] on input "Número de registro nacional belga" at bounding box center [240, 222] width 325 height 25
click at [91, 229] on input "Número de registro nacional belga" at bounding box center [240, 222] width 325 height 25
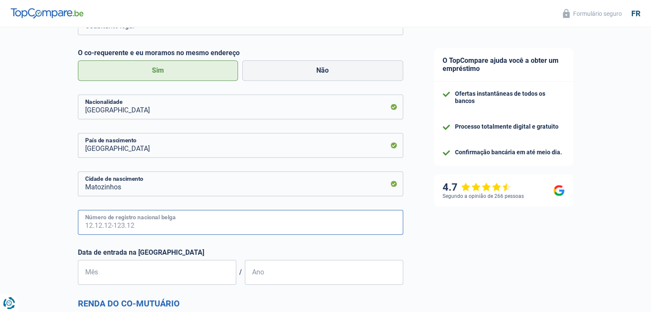
click at [105, 223] on input "Número de registro nacional belga" at bounding box center [240, 222] width 325 height 25
type input "99.09.09-736.69"
click at [95, 269] on input "Mês" at bounding box center [157, 272] width 158 height 25
type input "03"
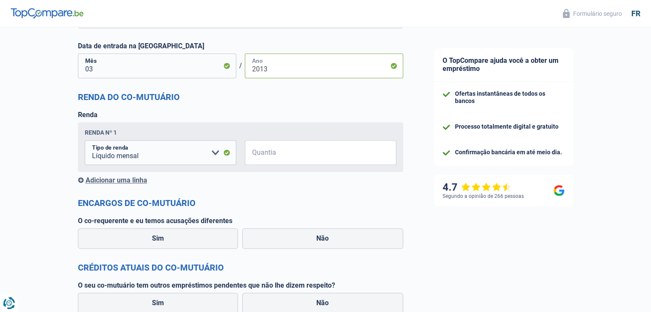
scroll to position [907, 0]
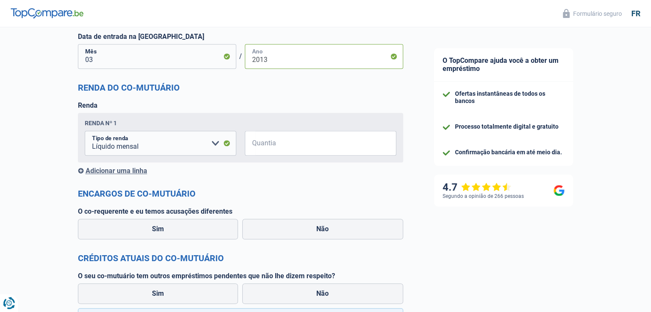
type input "2013"
click at [282, 141] on input "Quantia" at bounding box center [325, 143] width 141 height 25
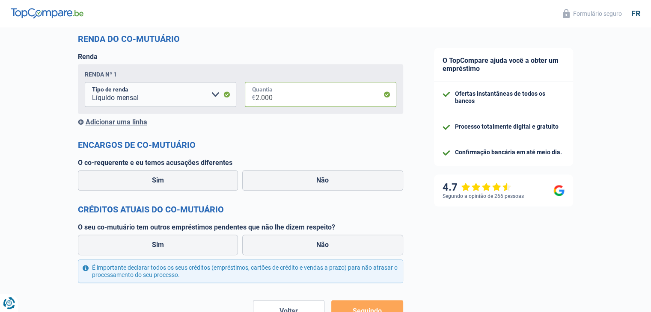
scroll to position [960, 0]
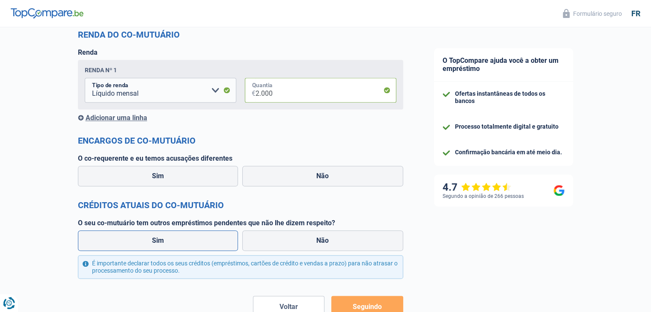
type input "2.000"
click at [197, 241] on label "Sim" at bounding box center [158, 241] width 160 height 21
click at [197, 241] on input "Sim" at bounding box center [158, 241] width 160 height 21
radio input "true"
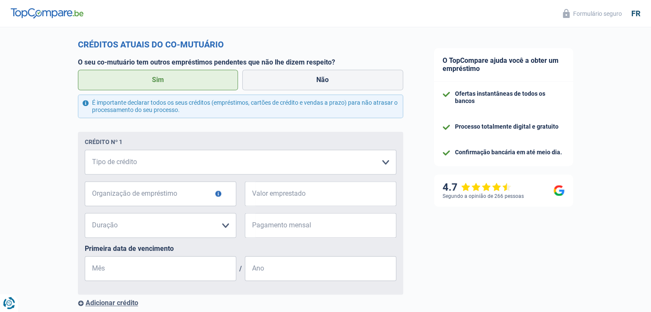
scroll to position [1116, 0]
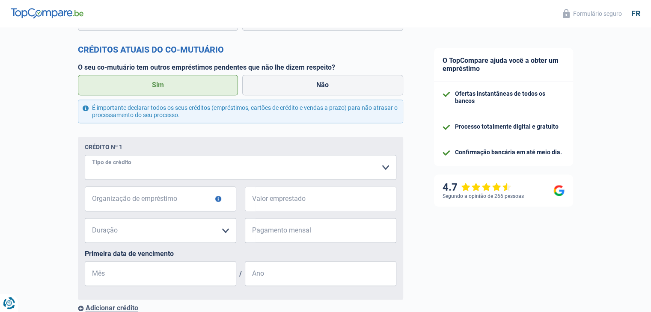
click at [323, 168] on select "Cartão ou linha de crédito Hipoteca Venda a prestações Empréstimo parcelado Emp…" at bounding box center [240, 167] width 311 height 25
select select "creditConsolidation"
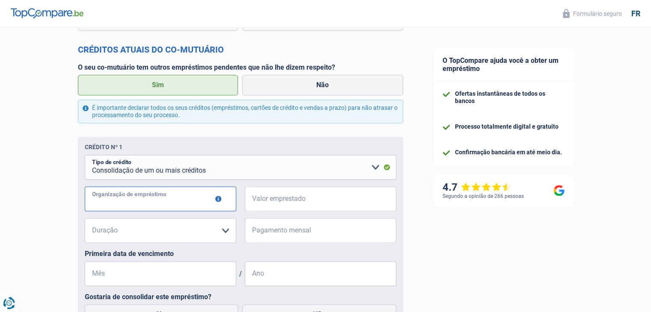
click at [159, 197] on input "Organização de empréstimo" at bounding box center [160, 199] width 151 height 25
type input "CETELEM"
click at [319, 187] on fieldset "Cartão ou linha de crédito Hipoteca Venda a prestações Empréstimo parcelado Emp…" at bounding box center [240, 243] width 311 height 177
click at [320, 205] on input "Valor emprestado" at bounding box center [325, 199] width 141 height 25
type input "18.000"
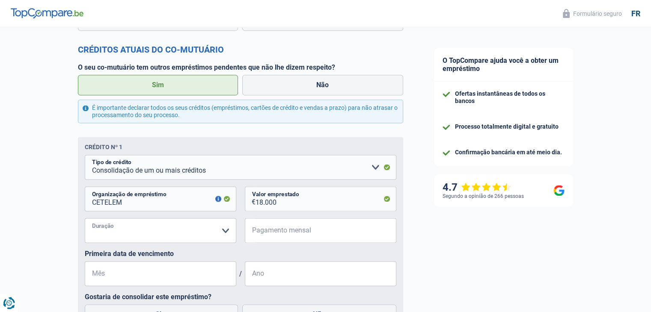
click at [224, 228] on select "12 meses 18 meses 24 meses 30 mois 36 mois 42 mois 48 mois 60 mois 72 mois 84 m…" at bounding box center [160, 230] width 151 height 25
select select "60"
click at [85, 219] on select "12 meses 18 meses 24 meses 30 mois 36 mois 42 mois 48 mois 60 mois 72 mois 84 m…" at bounding box center [160, 230] width 151 height 25
click at [267, 234] on input "Pagamento mensal" at bounding box center [325, 230] width 141 height 25
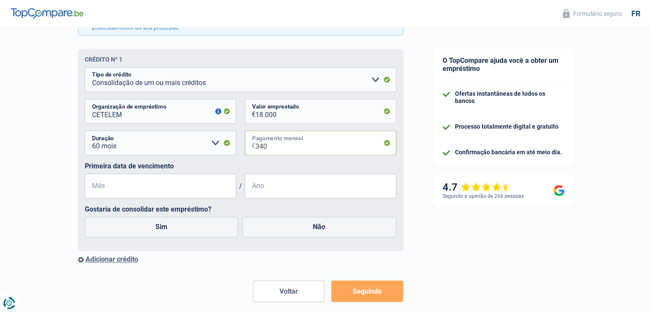
scroll to position [1227, 0]
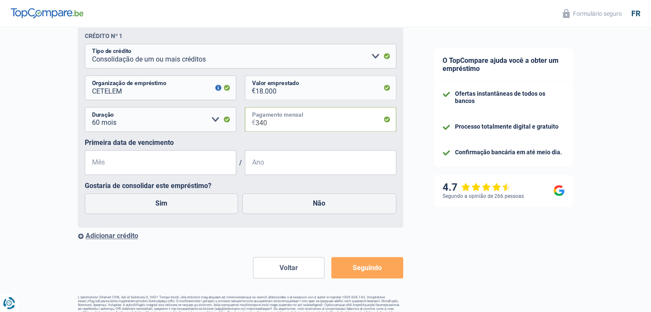
type input "340"
click at [148, 162] on input "Mês" at bounding box center [160, 162] width 151 height 25
type input "1"
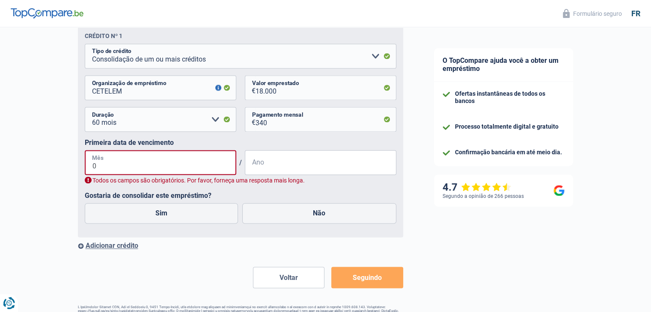
type input "01"
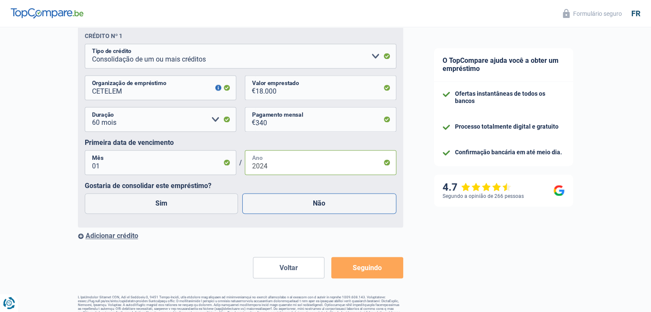
type input "2024"
click at [282, 204] on label "Não" at bounding box center [319, 203] width 154 height 21
click at [282, 204] on input "Não" at bounding box center [319, 203] width 154 height 21
radio input "true"
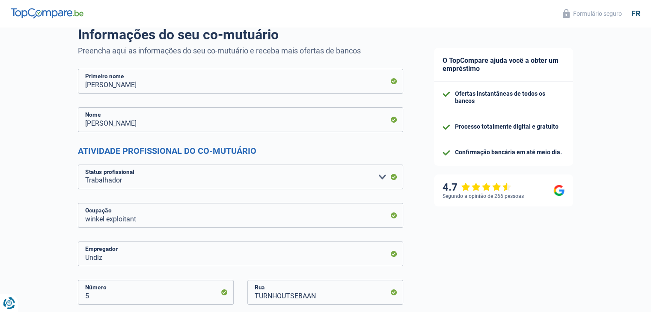
scroll to position [0, 0]
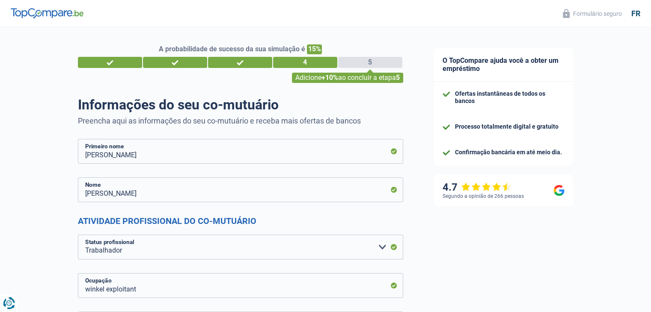
click at [303, 59] on font "4" at bounding box center [305, 62] width 4 height 8
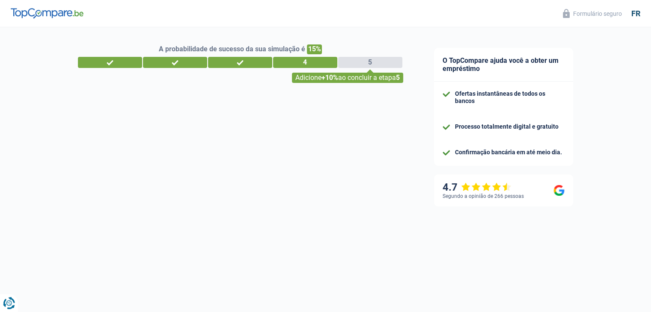
select select "netSalary"
select select "previousEmployerCompensation"
select select "familyAllowances"
select select "carLoan"
select select "60"
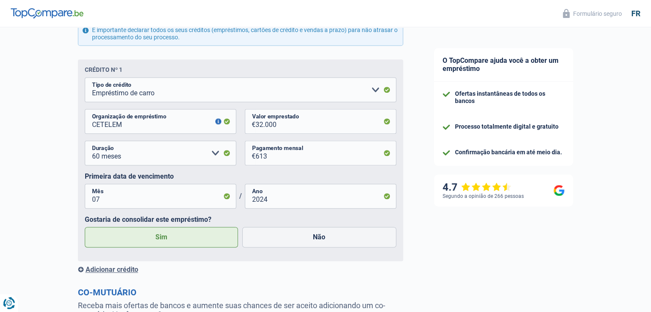
scroll to position [551, 0]
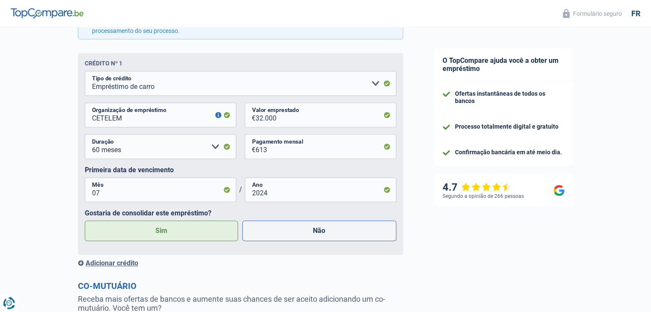
click at [351, 226] on label "Não" at bounding box center [319, 231] width 154 height 21
click at [351, 226] on input "Não" at bounding box center [319, 231] width 154 height 21
radio input "true"
radio input "false"
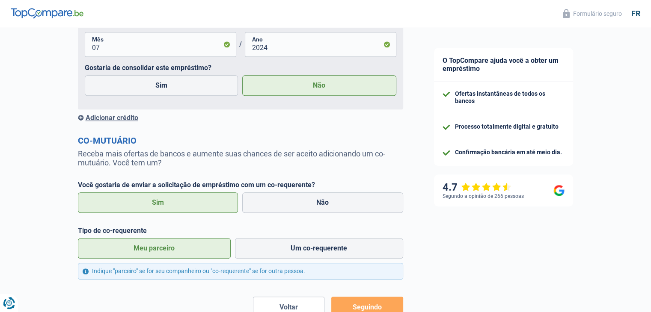
scroll to position [756, 0]
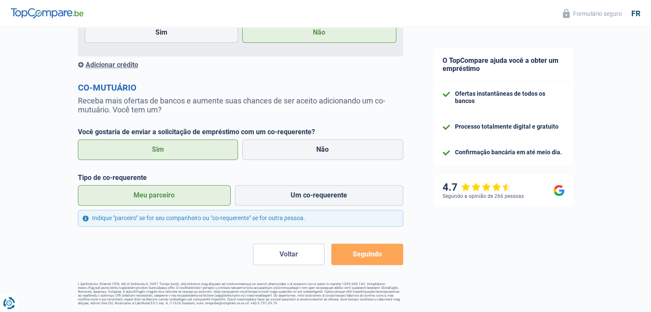
click at [380, 252] on font "Seguindo" at bounding box center [367, 254] width 29 height 8
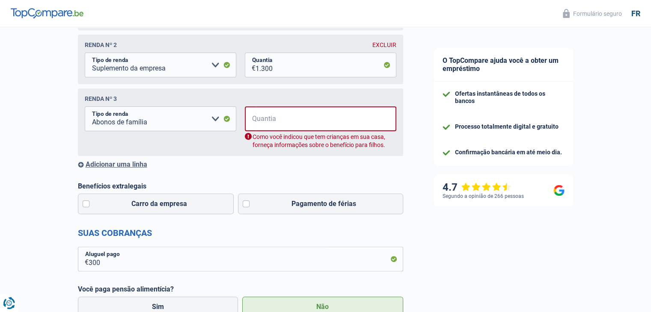
scroll to position [138, 0]
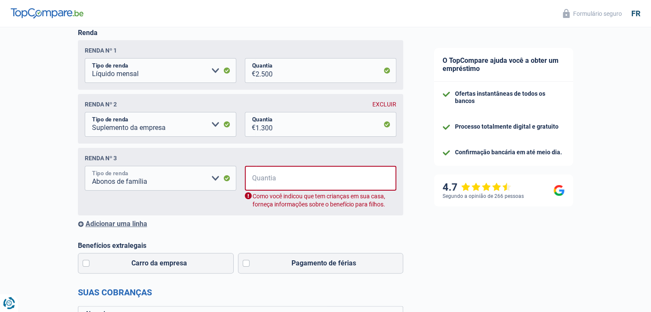
click at [216, 181] on select "Auxílio-invalidez Benefícios de desemprego Abonos de família Vales-refeição Sup…" at bounding box center [160, 178] width 151 height 25
click at [383, 104] on font "EXCLUIR" at bounding box center [384, 104] width 24 height 7
select select "familyAllowances"
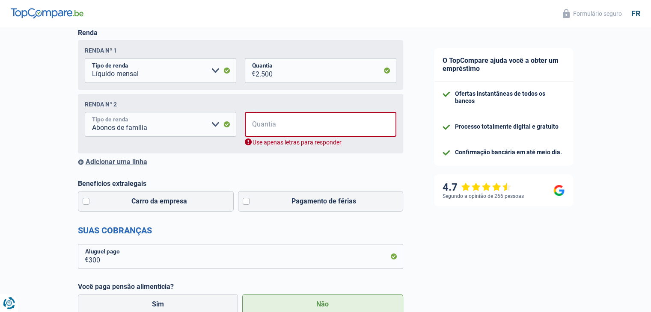
click at [213, 125] on select "Auxílio-invalidez Benefícios de desemprego Abonos de família Vales-refeição Sup…" at bounding box center [160, 124] width 151 height 25
select select "previousEmployerCompensation"
click at [85, 113] on select "Auxílio-invalidez Benefícios de desemprego Abonos de família Vales-refeição Sup…" at bounding box center [160, 124] width 151 height 25
click at [264, 121] on input "Quantia" at bounding box center [326, 124] width 140 height 25
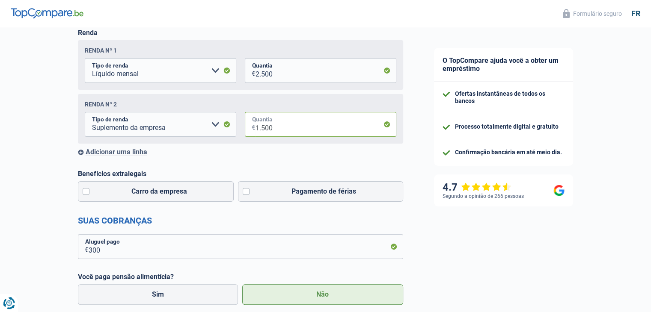
type input "1.500"
click at [387, 156] on div "Adicionar uma linha" at bounding box center [240, 152] width 325 height 8
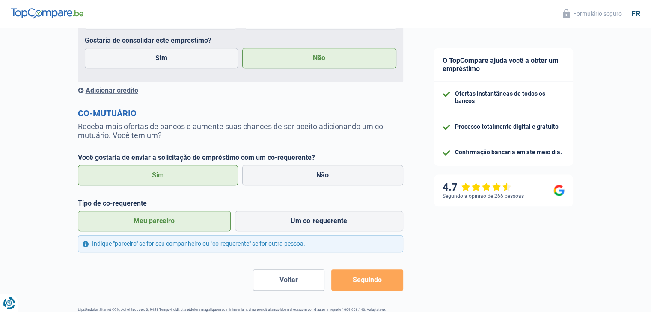
scroll to position [756, 0]
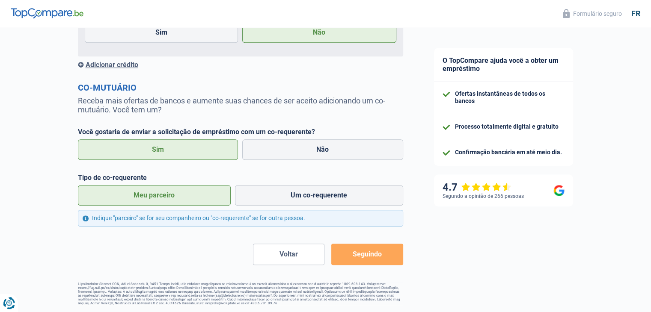
click at [380, 252] on font "Seguindo" at bounding box center [367, 254] width 29 height 8
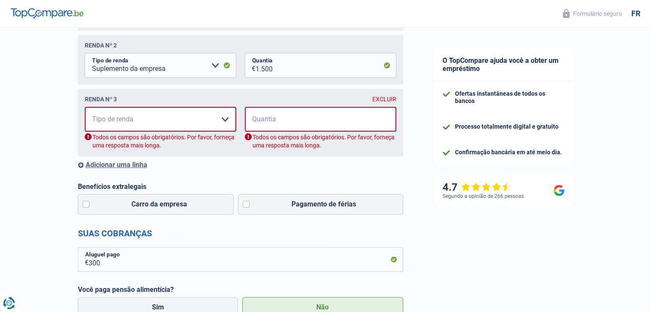
scroll to position [138, 0]
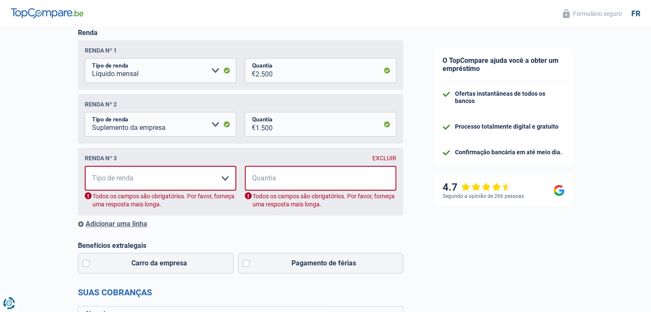
click at [386, 160] on font "EXCLUIR" at bounding box center [384, 158] width 24 height 7
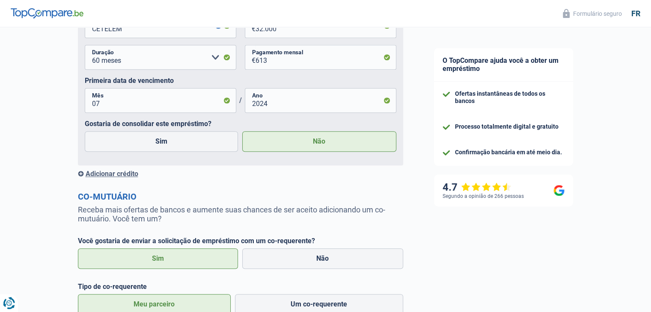
scroll to position [701, 0]
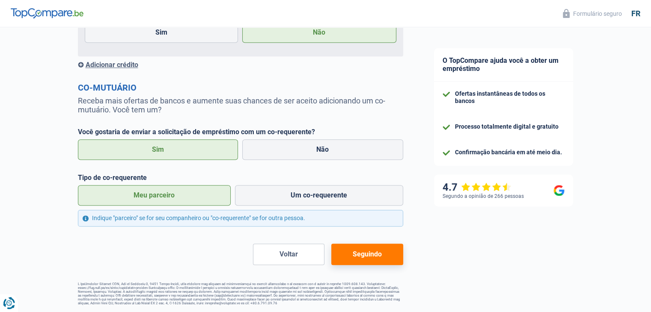
click at [361, 258] on button "Seguindo" at bounding box center [366, 254] width 71 height 21
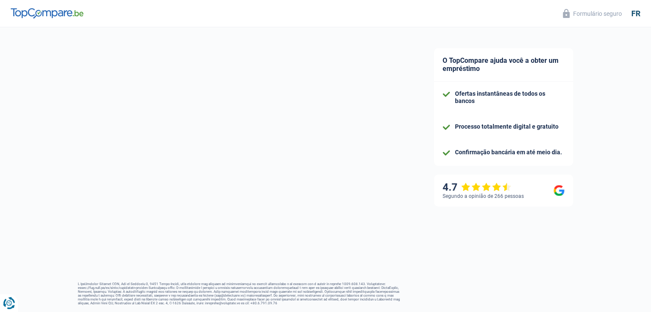
select select "worker"
select select "BE"
select select "otherInstitutions"
select select "cohabitation"
select select "netSalary"
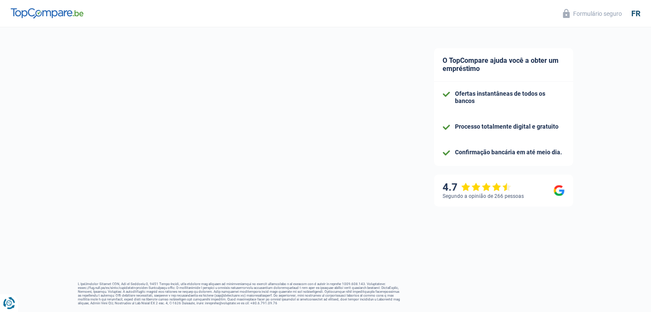
select select "creditConsolidation"
select select "60"
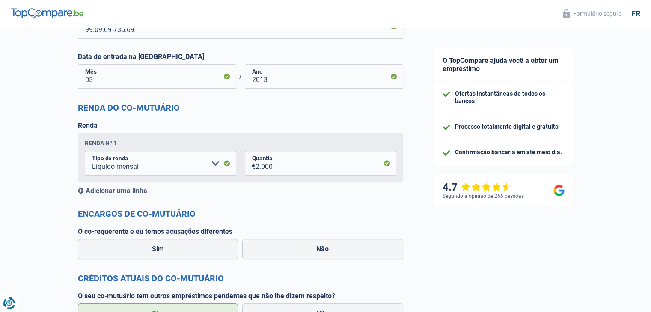
scroll to position [959, 0]
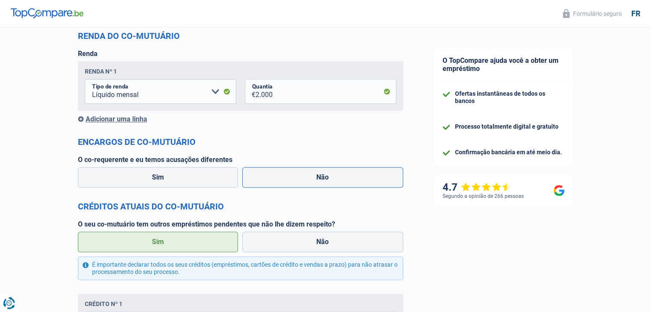
click at [282, 176] on label "Não" at bounding box center [322, 177] width 161 height 21
click at [282, 176] on input "Não" at bounding box center [322, 177] width 161 height 21
radio input "true"
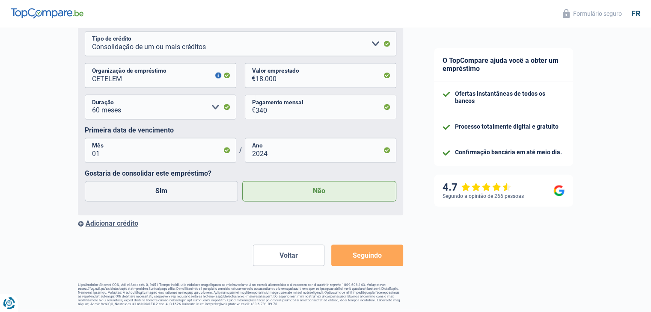
scroll to position [1246, 0]
click at [376, 256] on button "Seguindo" at bounding box center [366, 254] width 71 height 21
click at [356, 258] on button "Seguindo" at bounding box center [366, 254] width 71 height 21
click at [368, 256] on button "Seguindo" at bounding box center [366, 254] width 71 height 21
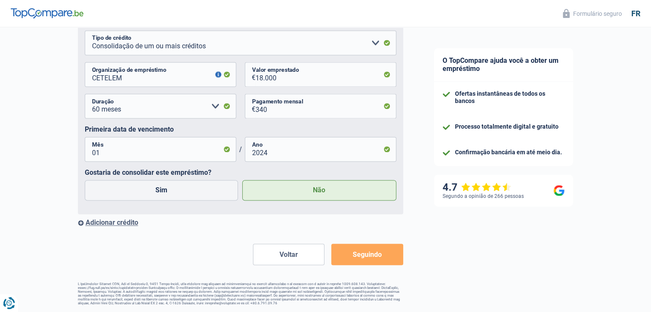
click at [368, 256] on button "Seguindo" at bounding box center [366, 254] width 71 height 21
click at [383, 253] on button "Seguindo" at bounding box center [366, 254] width 71 height 21
click at [374, 251] on font "Seguindo" at bounding box center [367, 255] width 29 height 8
click at [382, 250] on button "Seguindo" at bounding box center [366, 254] width 71 height 21
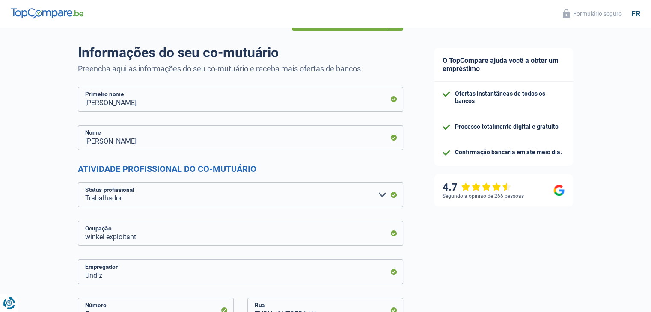
scroll to position [51, 0]
